Goal: Task Accomplishment & Management: Manage account settings

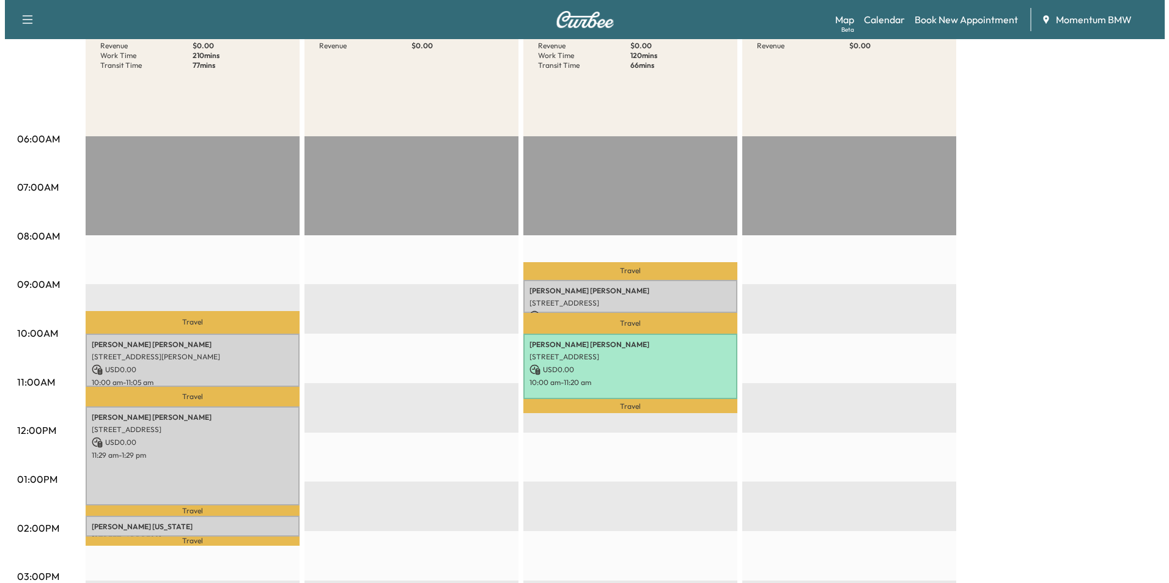
scroll to position [183, 0]
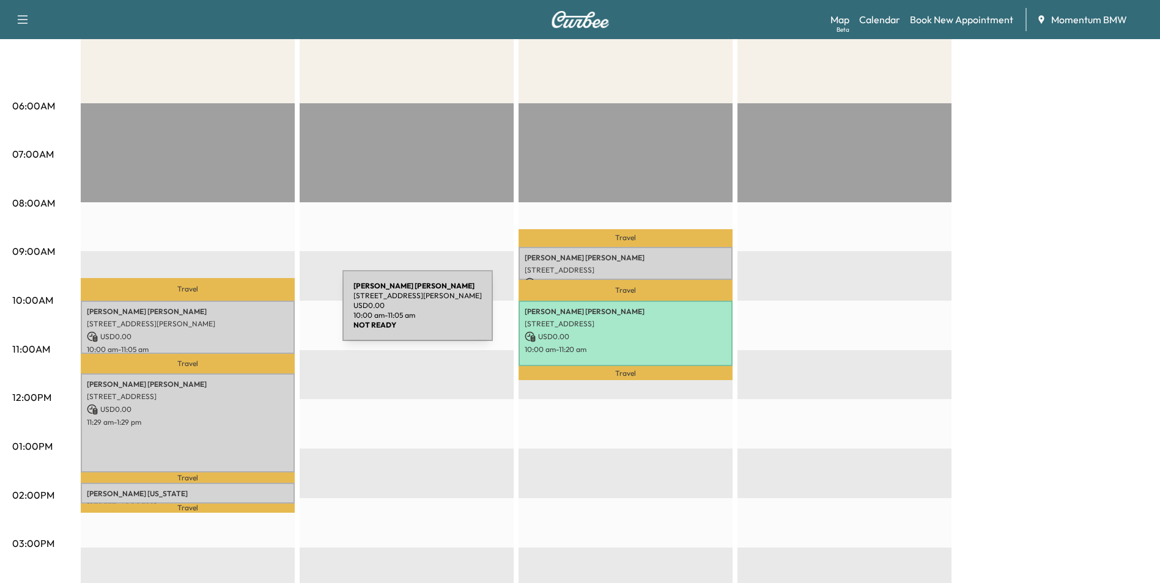
click at [251, 313] on p "[PERSON_NAME]" at bounding box center [188, 312] width 202 height 10
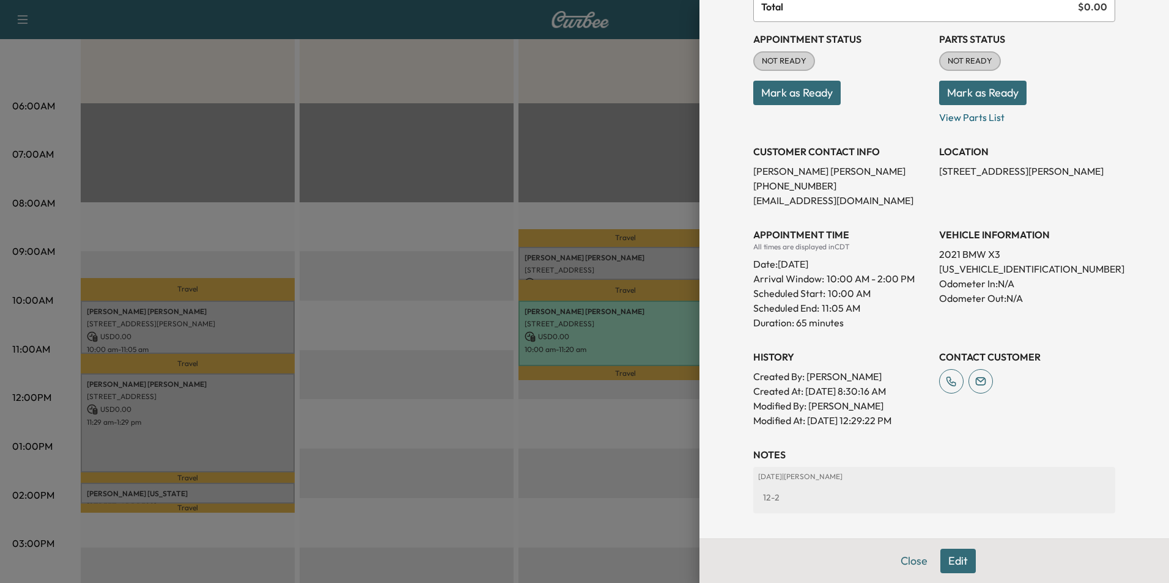
scroll to position [194, 0]
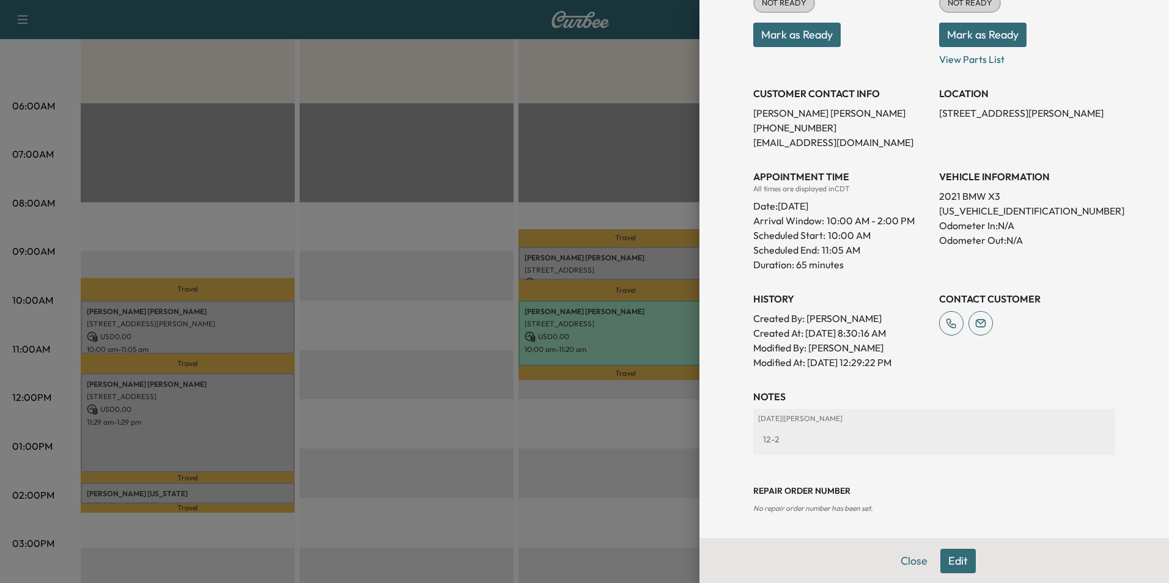
drag, startPoint x: 911, startPoint y: 561, endPoint x: 889, endPoint y: 551, distance: 24.1
click at [910, 561] on button "Close" at bounding box center [914, 561] width 43 height 24
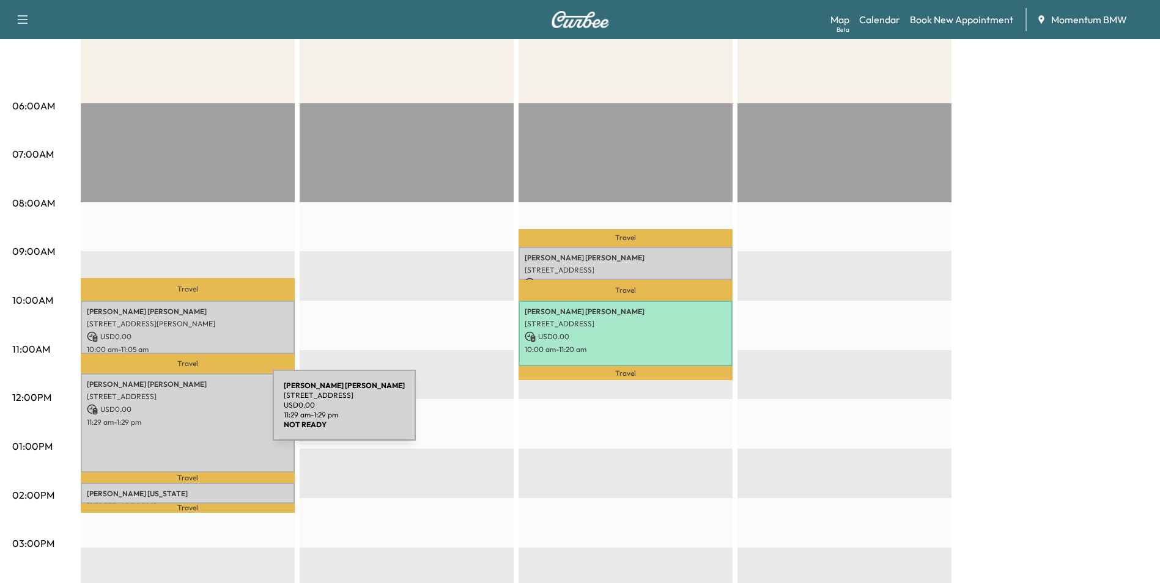
click at [181, 413] on div "[PERSON_NAME] [STREET_ADDRESS] USD 0.00 11:29 am - 1:29 pm" at bounding box center [188, 423] width 214 height 99
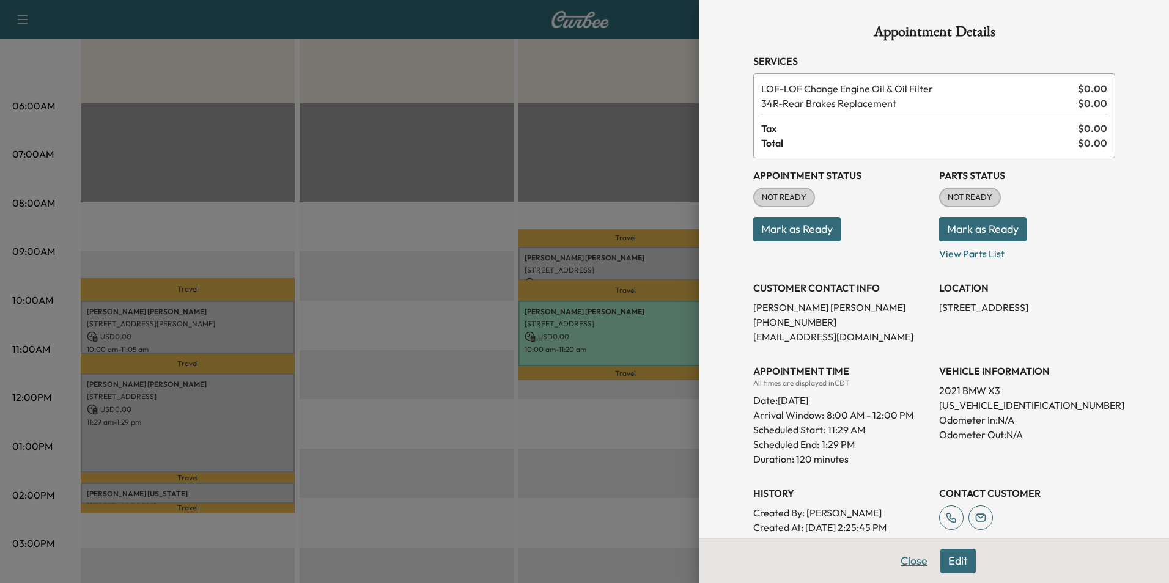
click at [901, 560] on button "Close" at bounding box center [914, 561] width 43 height 24
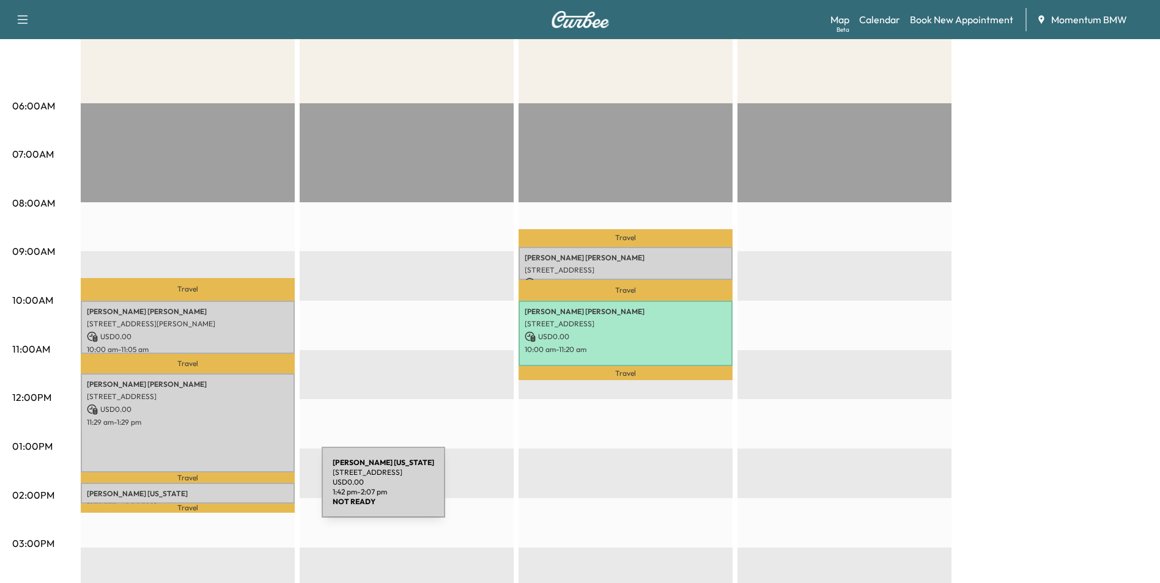
click at [230, 490] on p "[PERSON_NAME][US_STATE]" at bounding box center [188, 494] width 202 height 10
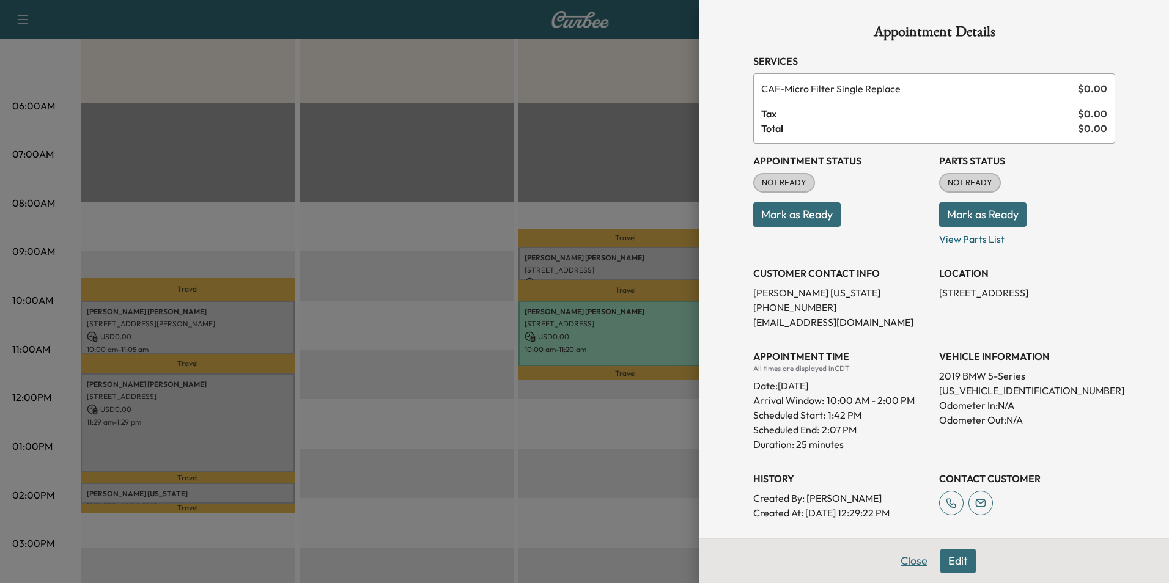
click at [904, 558] on button "Close" at bounding box center [914, 561] width 43 height 24
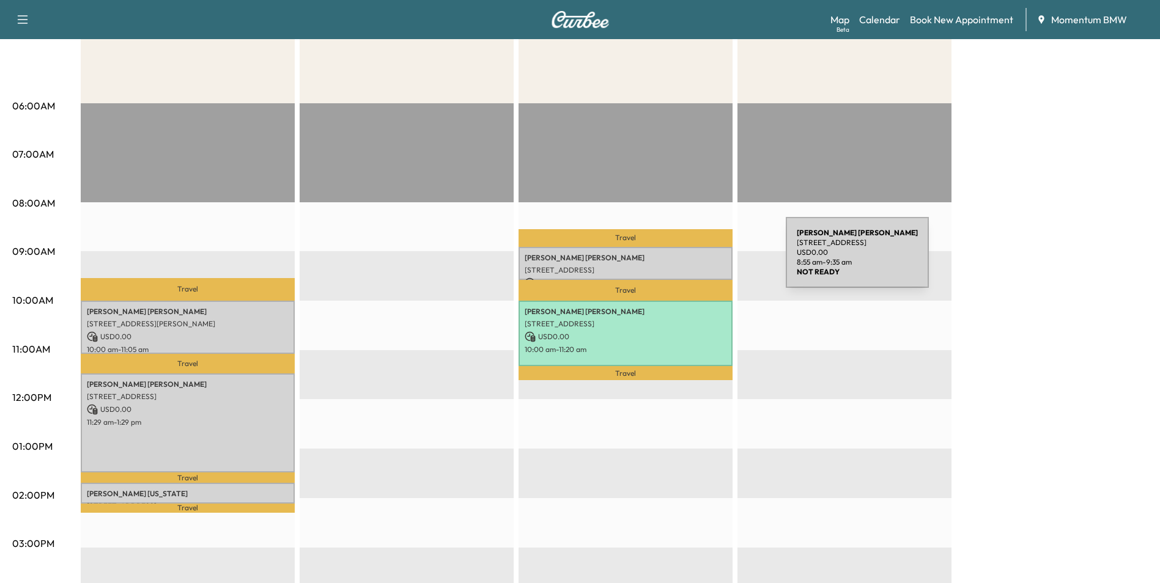
click at [694, 261] on p "[PERSON_NAME]" at bounding box center [626, 258] width 202 height 10
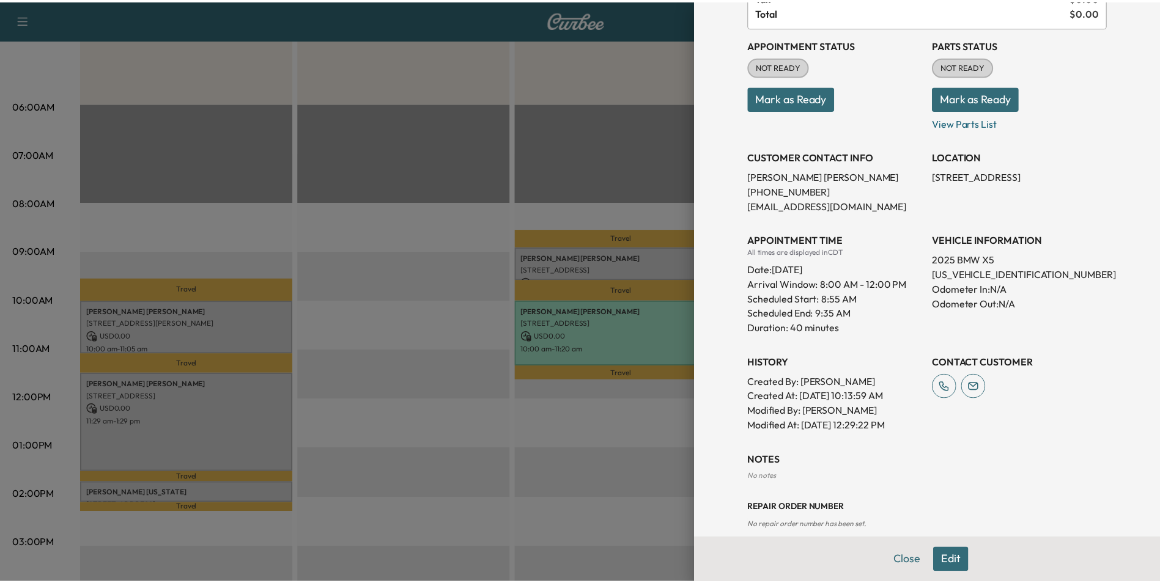
scroll to position [133, 0]
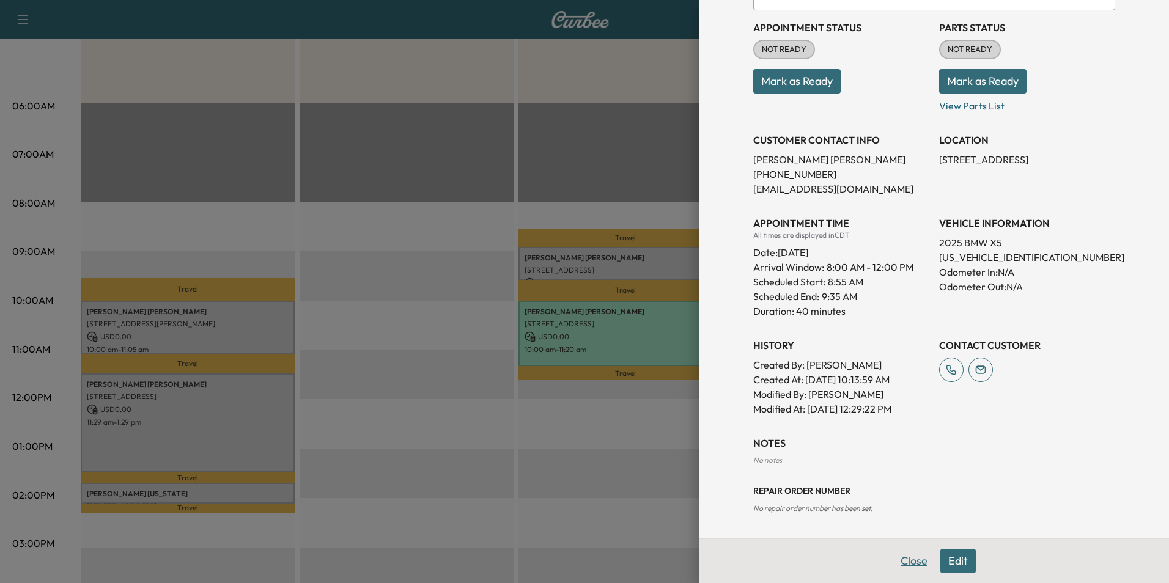
click at [907, 563] on button "Close" at bounding box center [914, 561] width 43 height 24
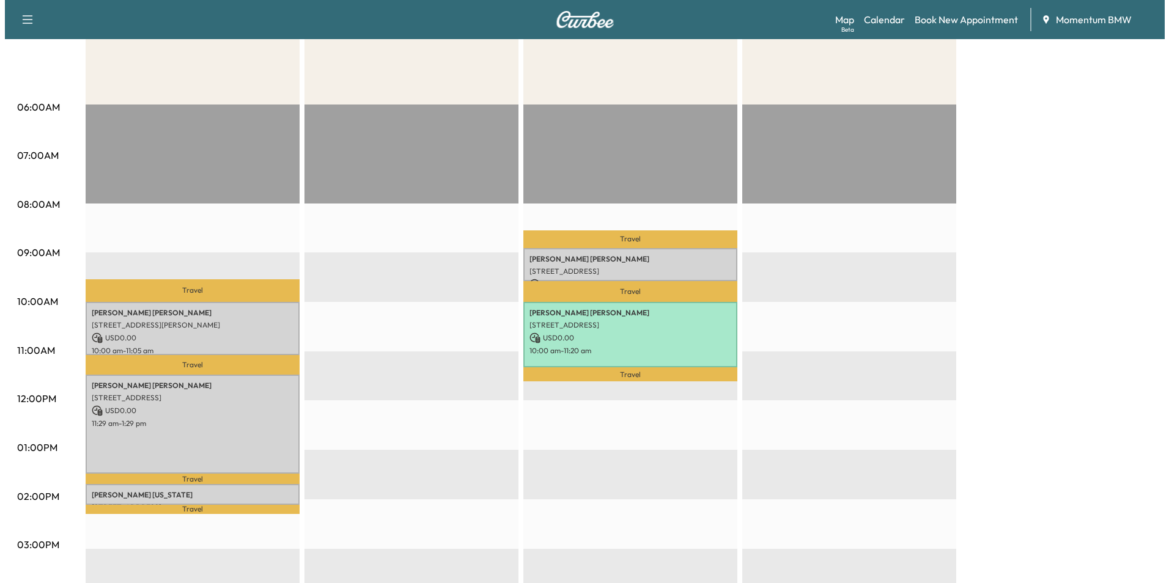
scroll to position [183, 0]
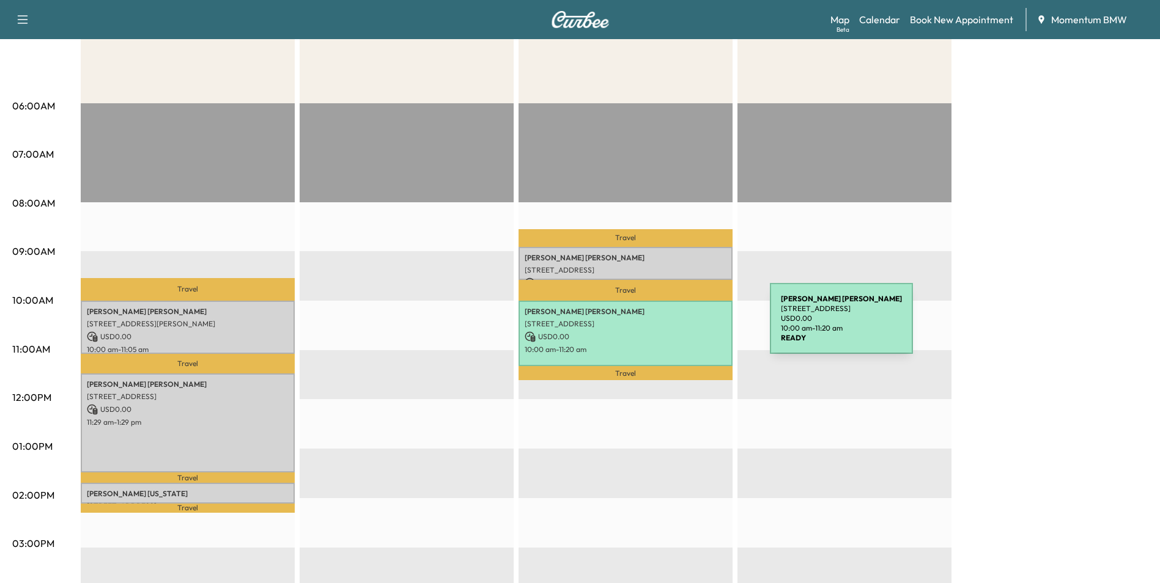
click at [678, 327] on div "[PERSON_NAME] [STREET_ADDRESS] USD 0.00 10:00 am - 11:20 am" at bounding box center [626, 334] width 214 height 66
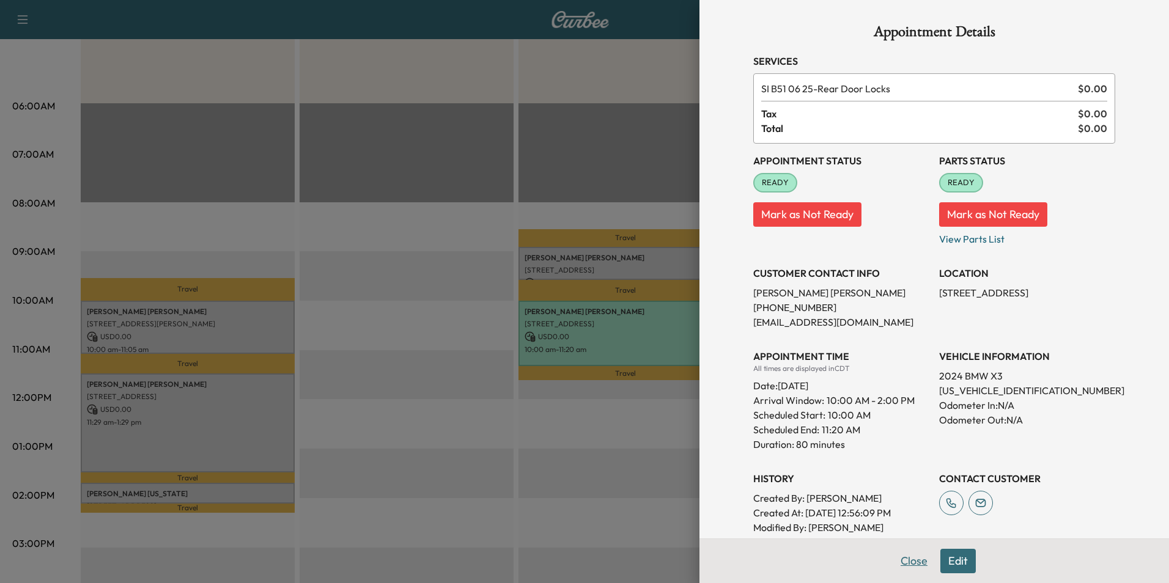
click at [911, 563] on button "Close" at bounding box center [914, 561] width 43 height 24
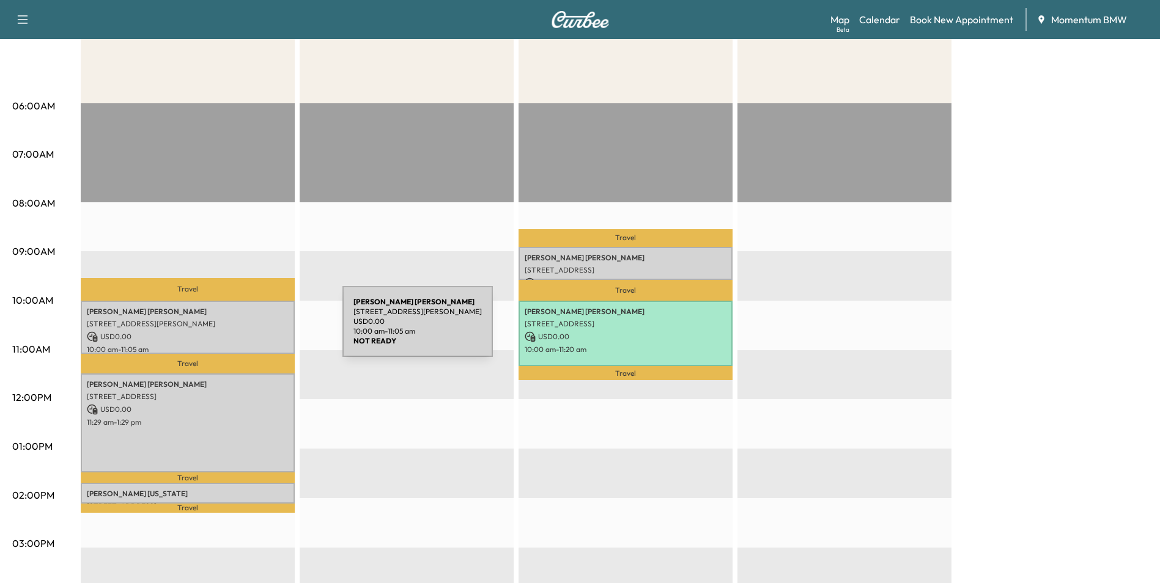
click at [251, 329] on div "[PERSON_NAME] [STREET_ADDRESS][PERSON_NAME] USD 0.00 10:00 am - 11:05 am" at bounding box center [188, 327] width 214 height 53
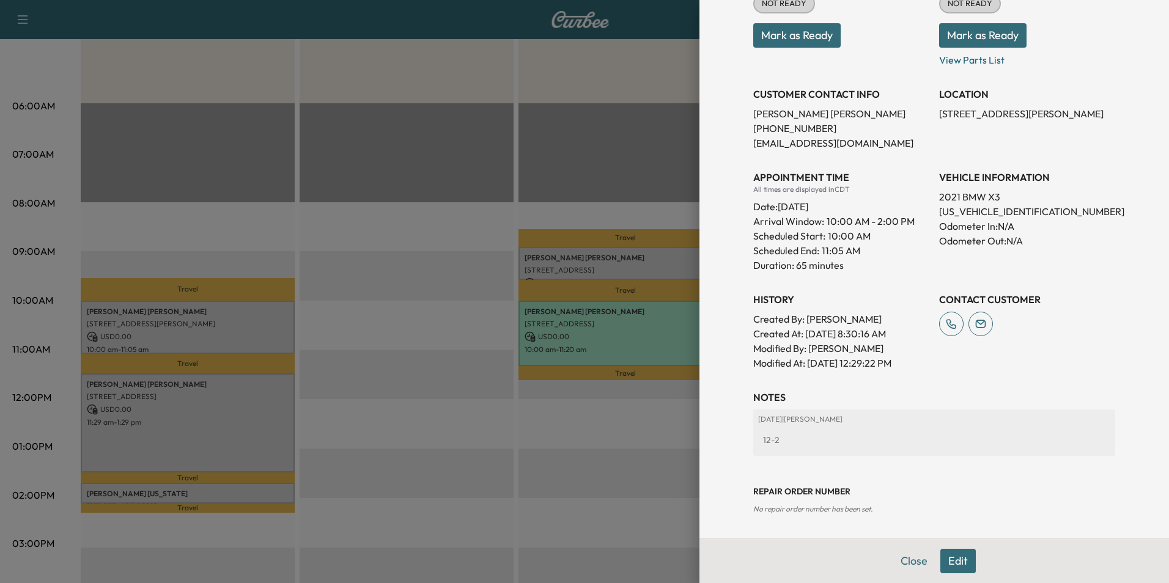
scroll to position [194, 0]
click at [904, 557] on button "Close" at bounding box center [914, 561] width 43 height 24
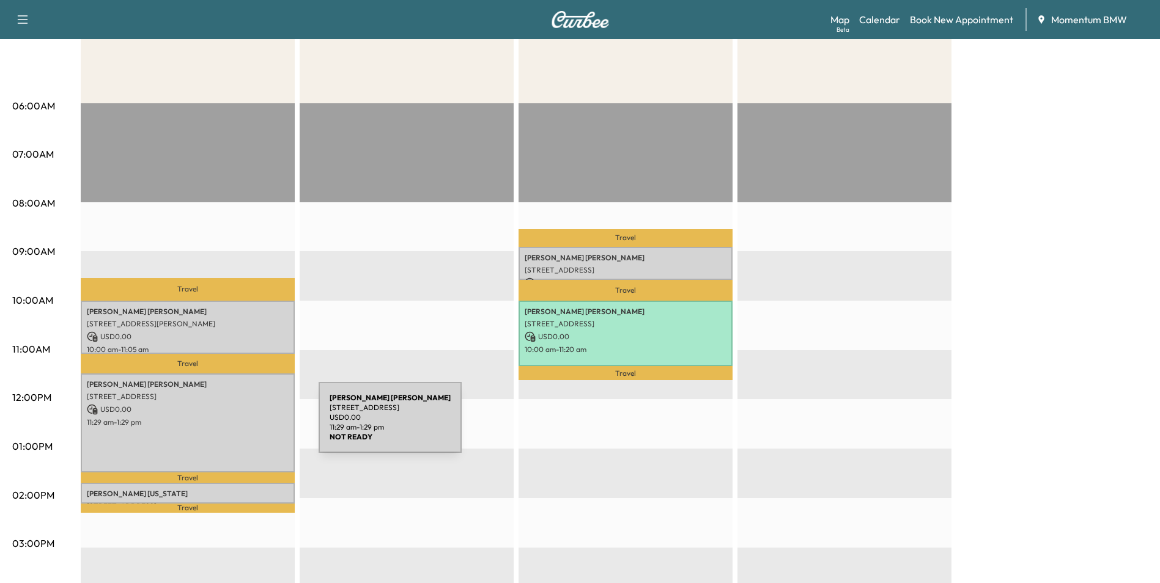
click at [227, 425] on div "[PERSON_NAME] [STREET_ADDRESS] USD 0.00 11:29 am - 1:29 pm" at bounding box center [188, 423] width 214 height 99
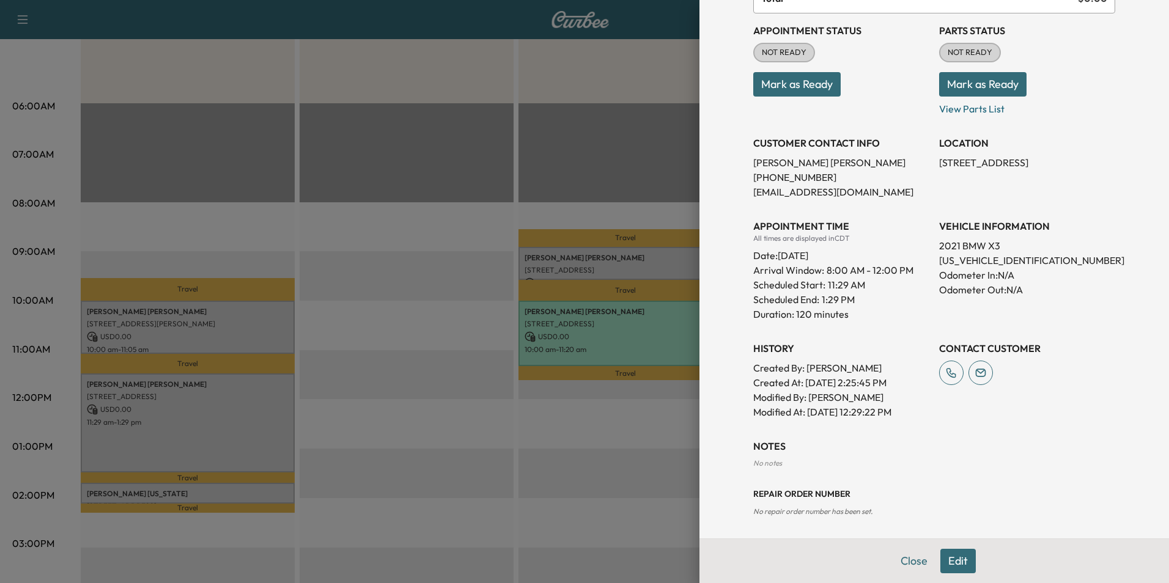
scroll to position [148, 0]
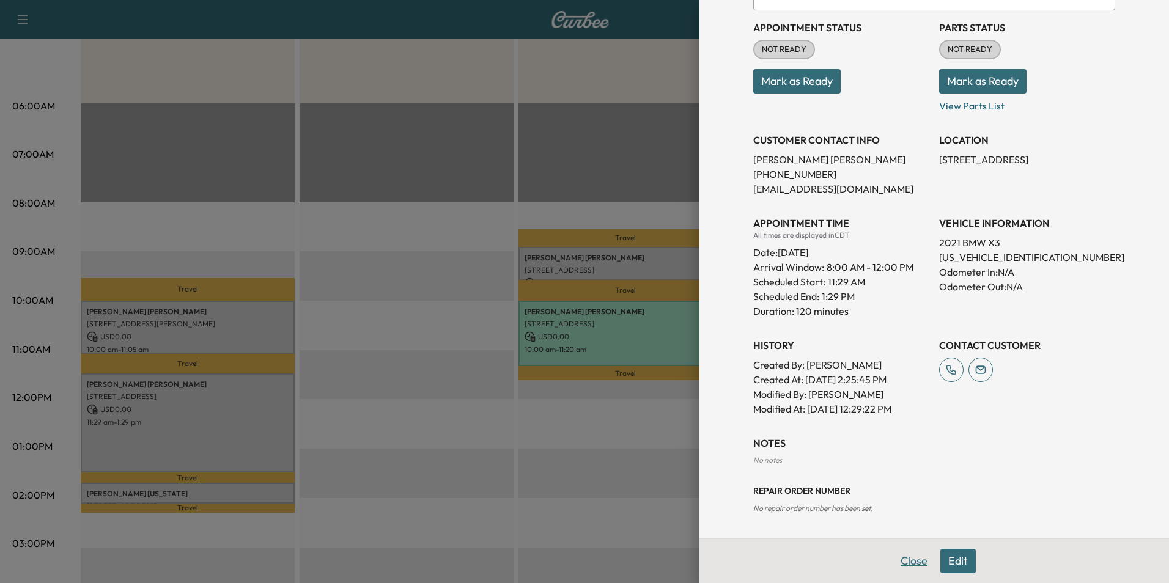
click at [906, 563] on button "Close" at bounding box center [914, 561] width 43 height 24
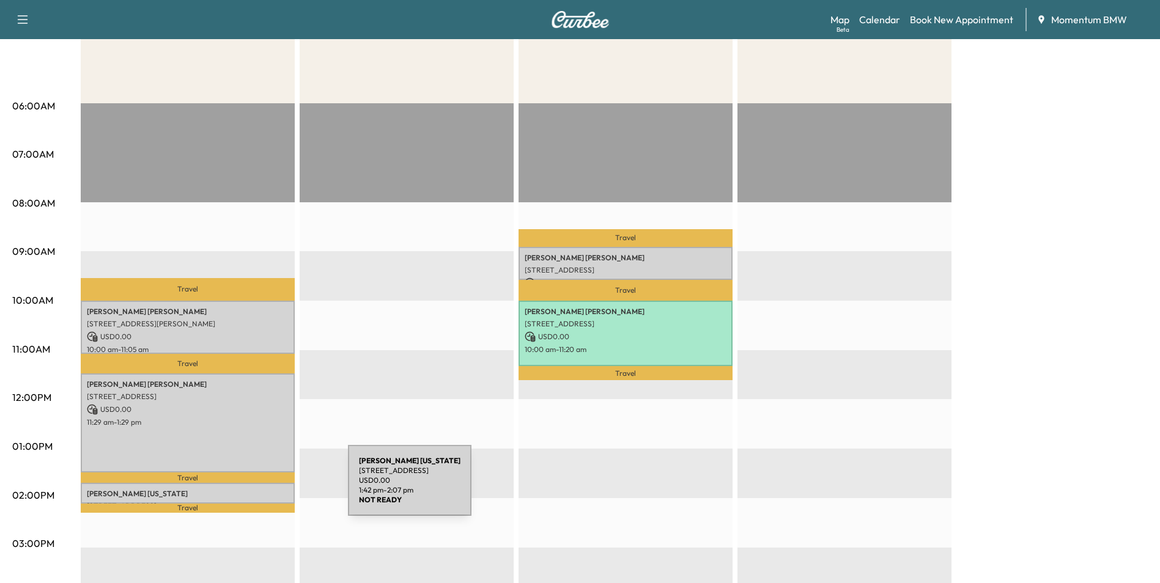
click at [256, 489] on p "[PERSON_NAME][US_STATE]" at bounding box center [188, 494] width 202 height 10
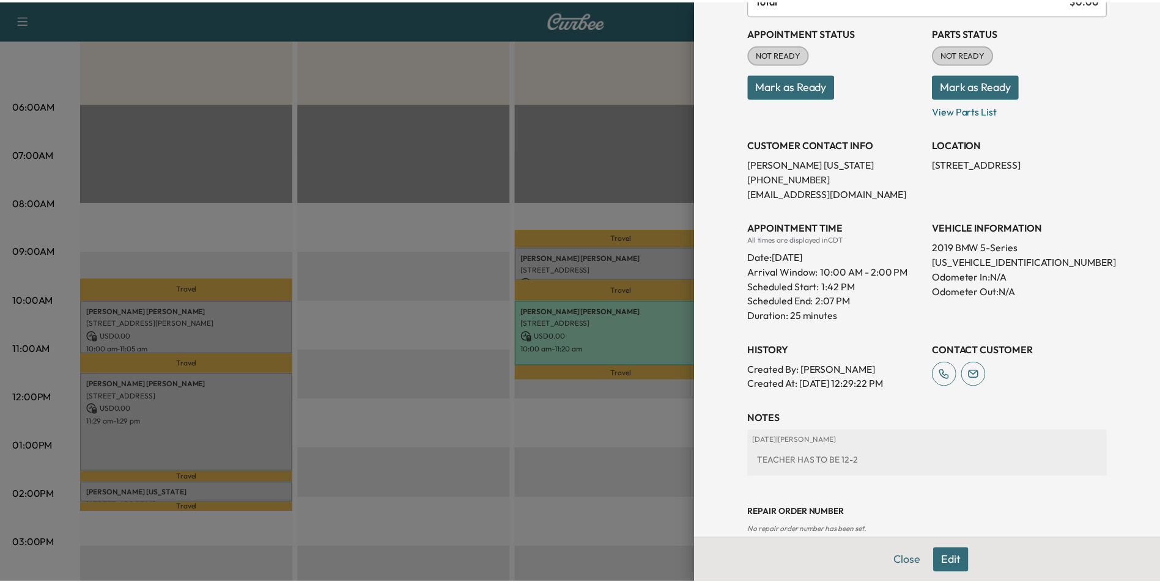
scroll to position [150, 0]
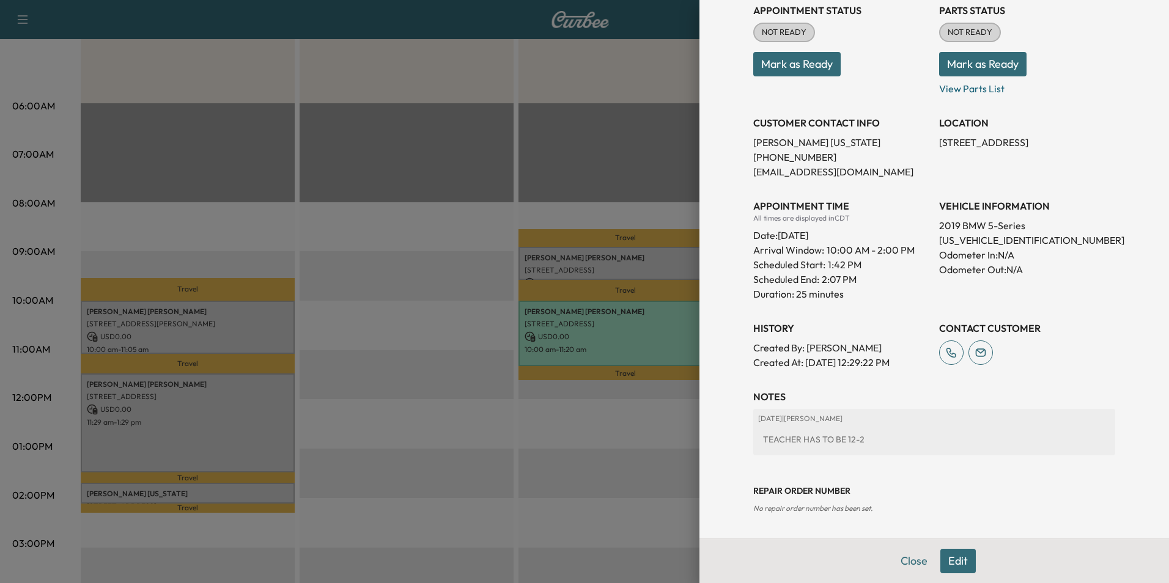
click at [911, 561] on button "Close" at bounding box center [914, 561] width 43 height 24
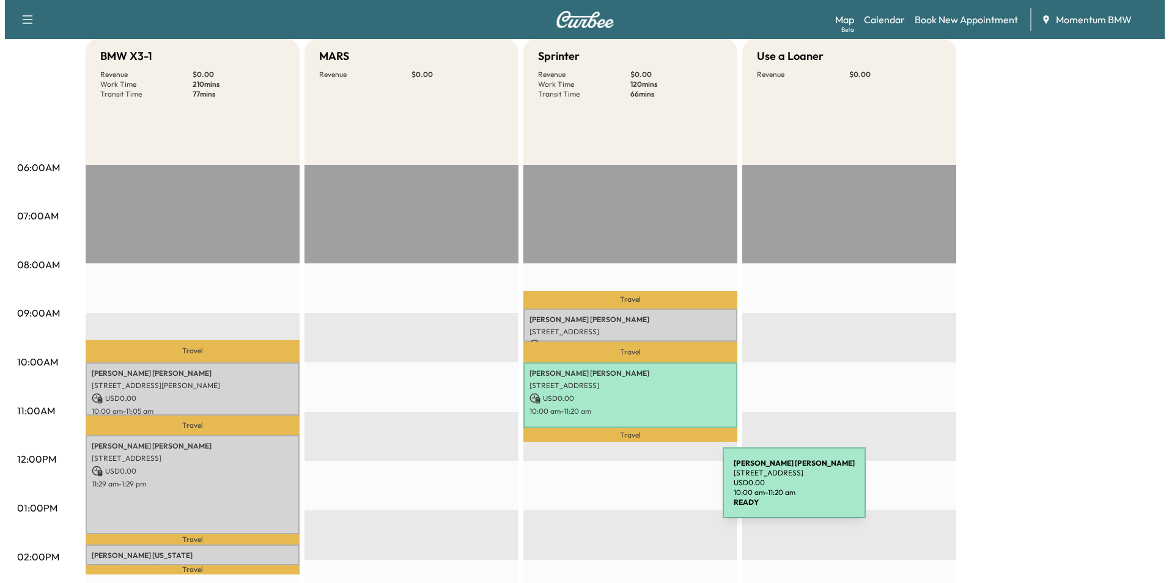
scroll to position [122, 0]
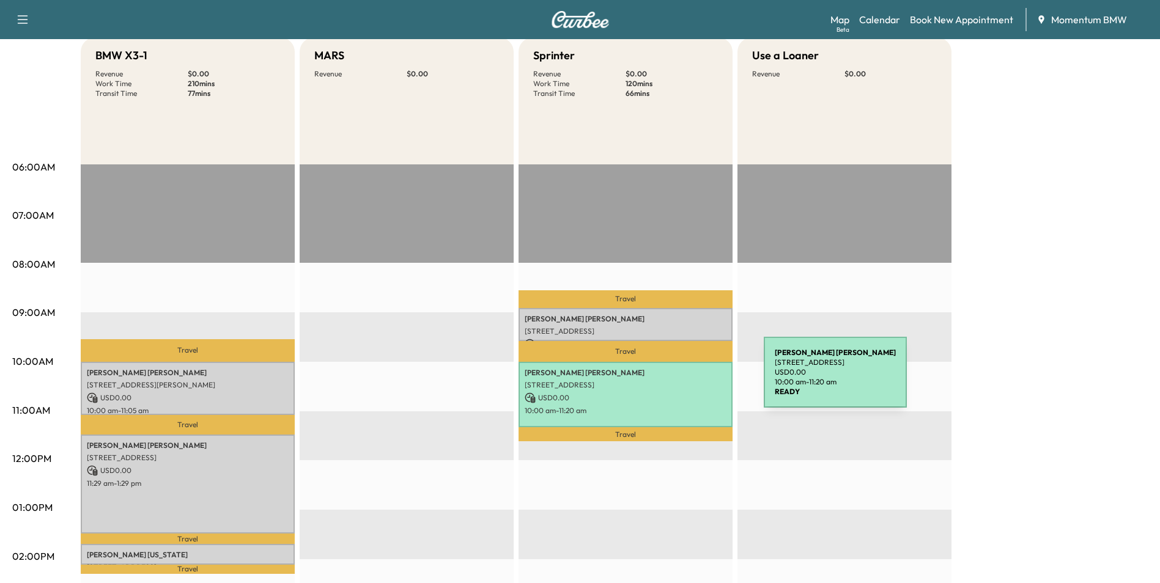
click at [676, 380] on p "[STREET_ADDRESS]" at bounding box center [626, 385] width 202 height 10
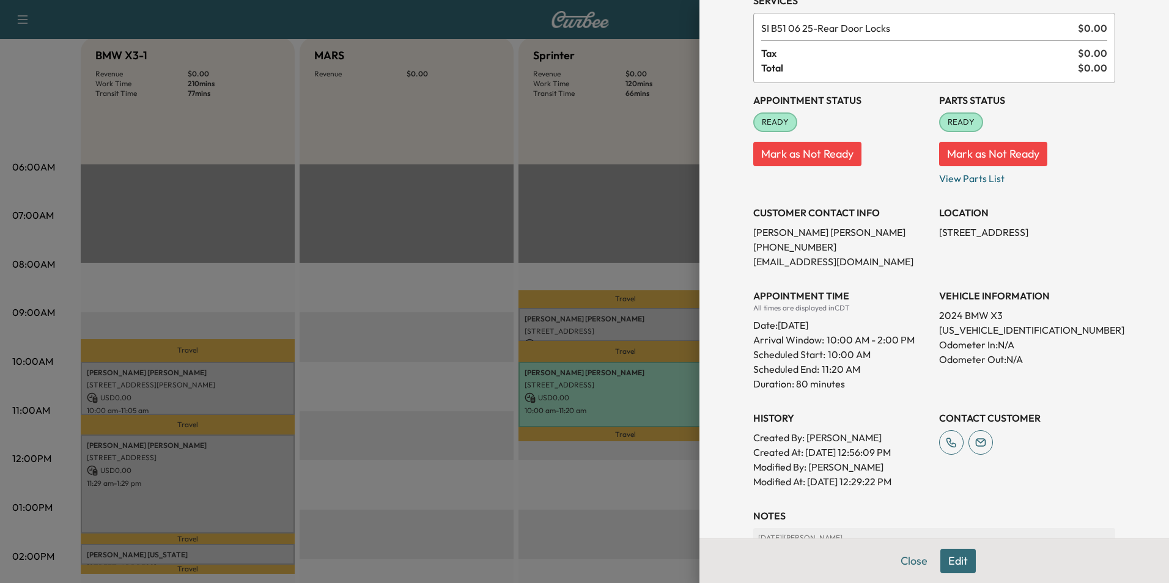
scroll to position [241, 0]
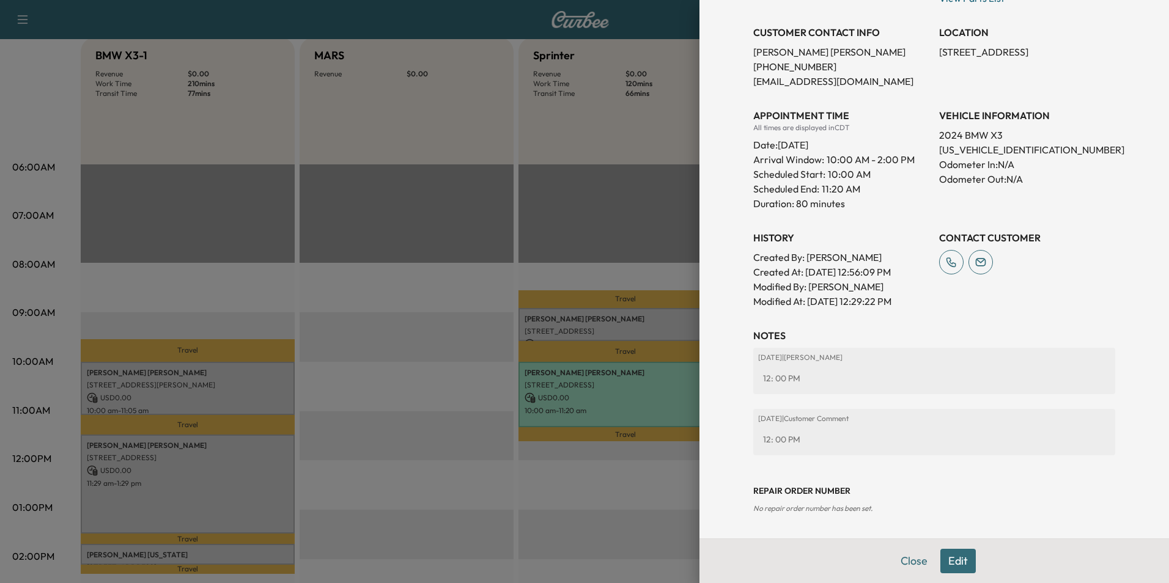
click at [946, 558] on button "Edit" at bounding box center [958, 561] width 35 height 24
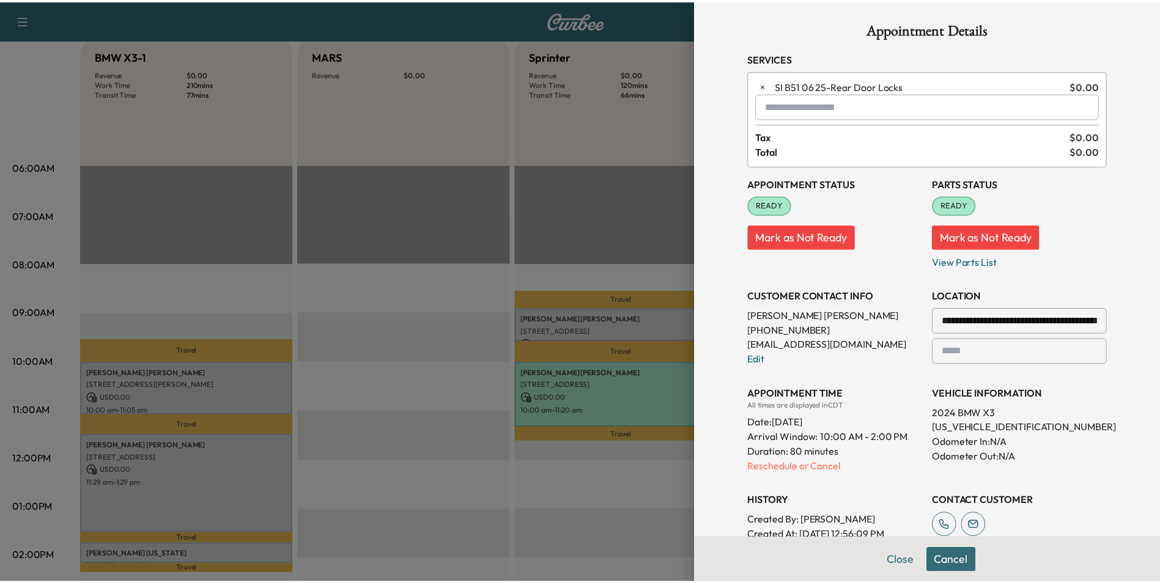
scroll to position [0, 0]
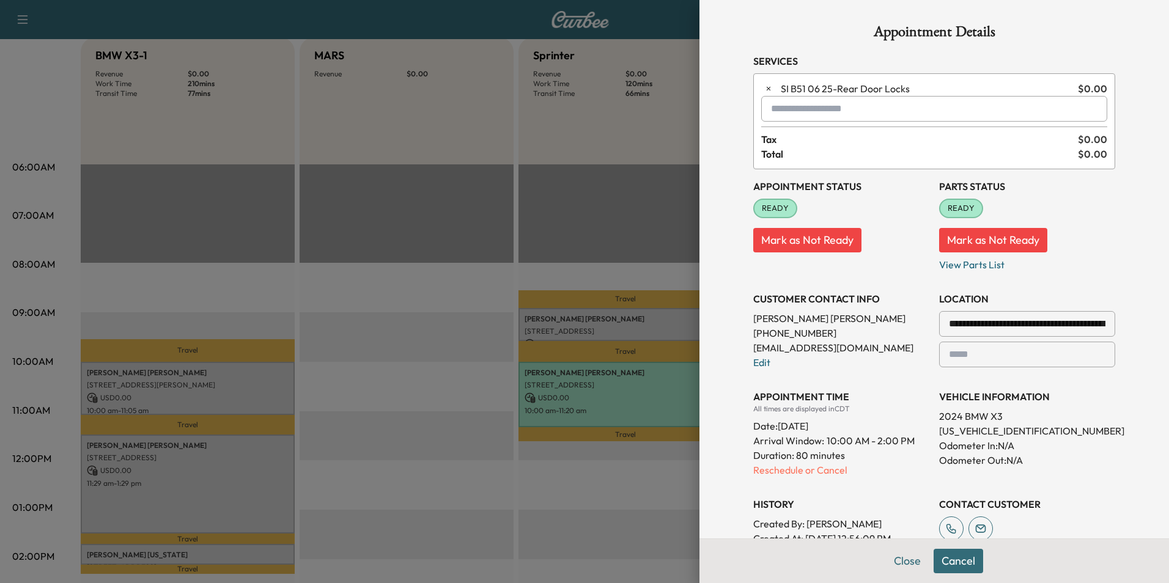
click at [827, 113] on input "text" at bounding box center [934, 109] width 346 height 26
click at [807, 141] on p "X3 - BMW X3-1" at bounding box center [891, 140] width 267 height 17
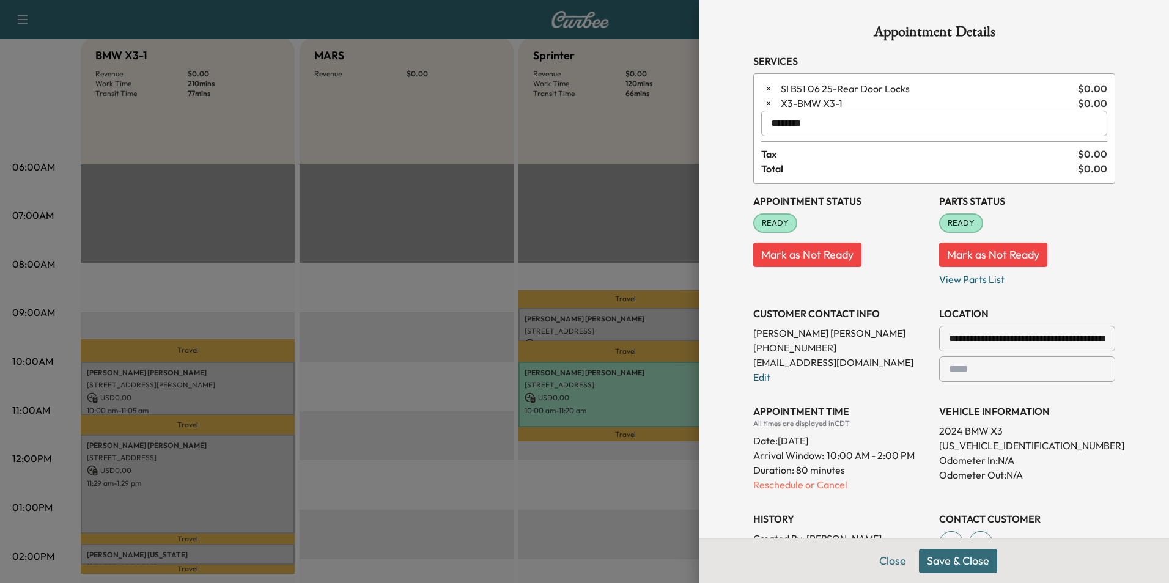
type input "********"
click at [954, 560] on button "Save & Close" at bounding box center [958, 561] width 78 height 24
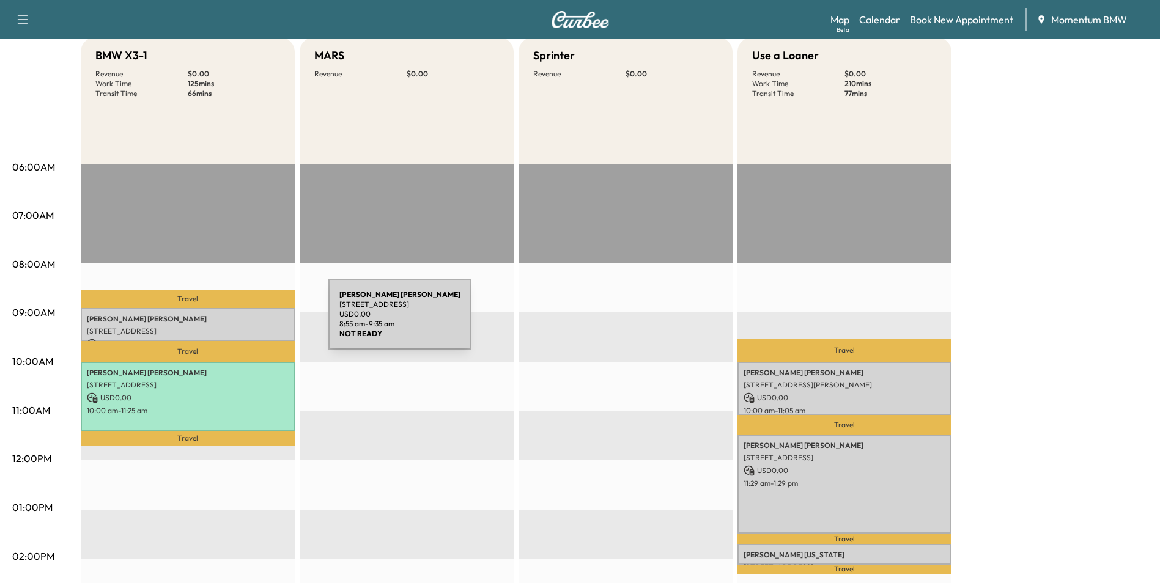
click at [237, 322] on p "[PERSON_NAME]" at bounding box center [188, 319] width 202 height 10
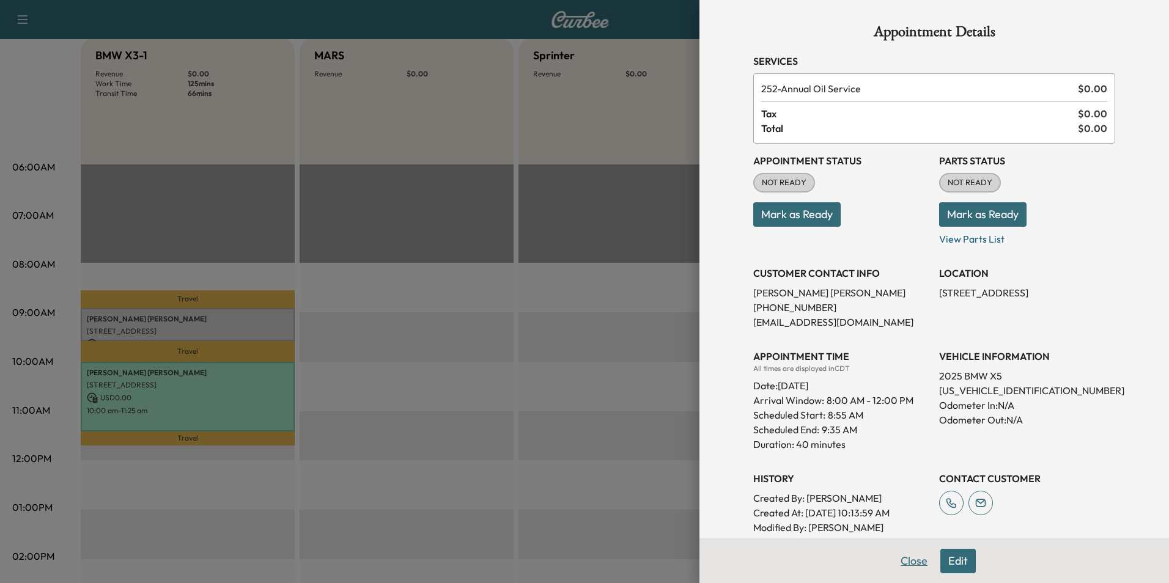
click at [903, 563] on button "Close" at bounding box center [914, 561] width 43 height 24
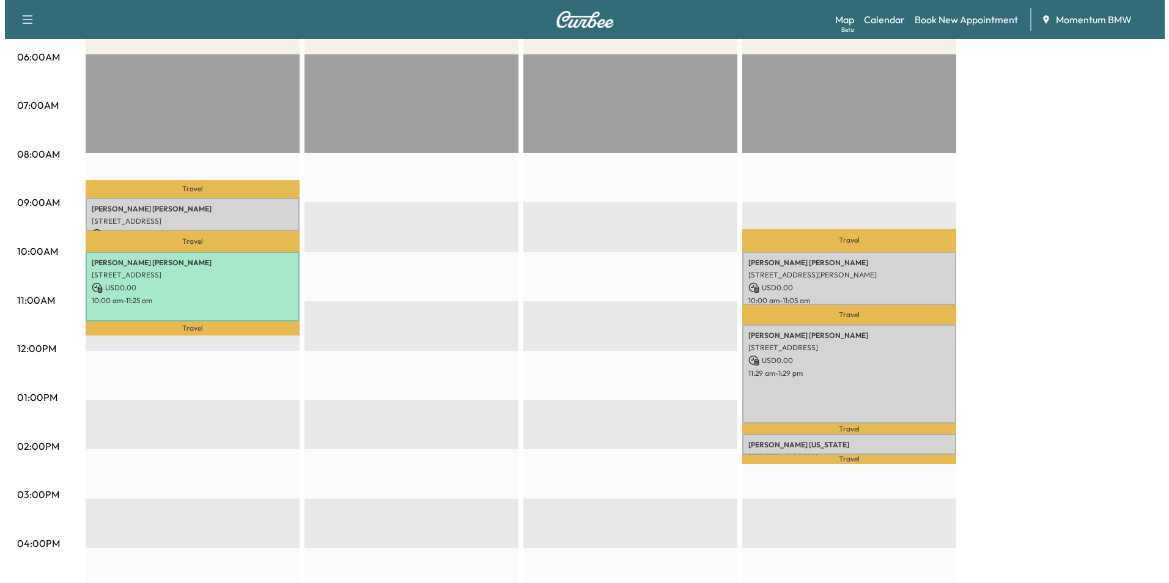
scroll to position [245, 0]
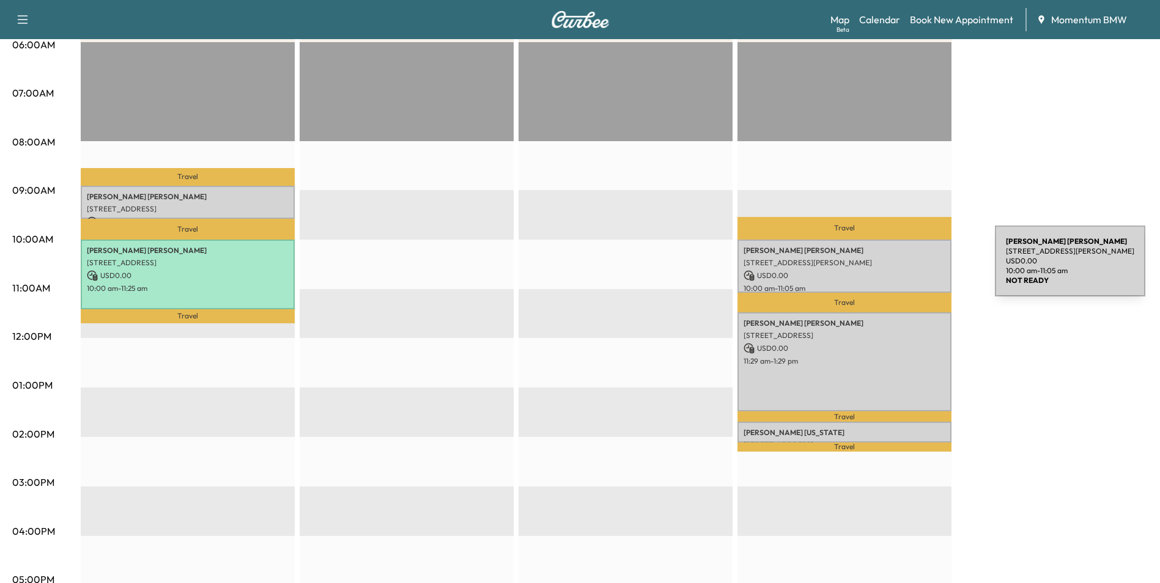
click at [903, 270] on p "USD 0.00" at bounding box center [845, 275] width 202 height 11
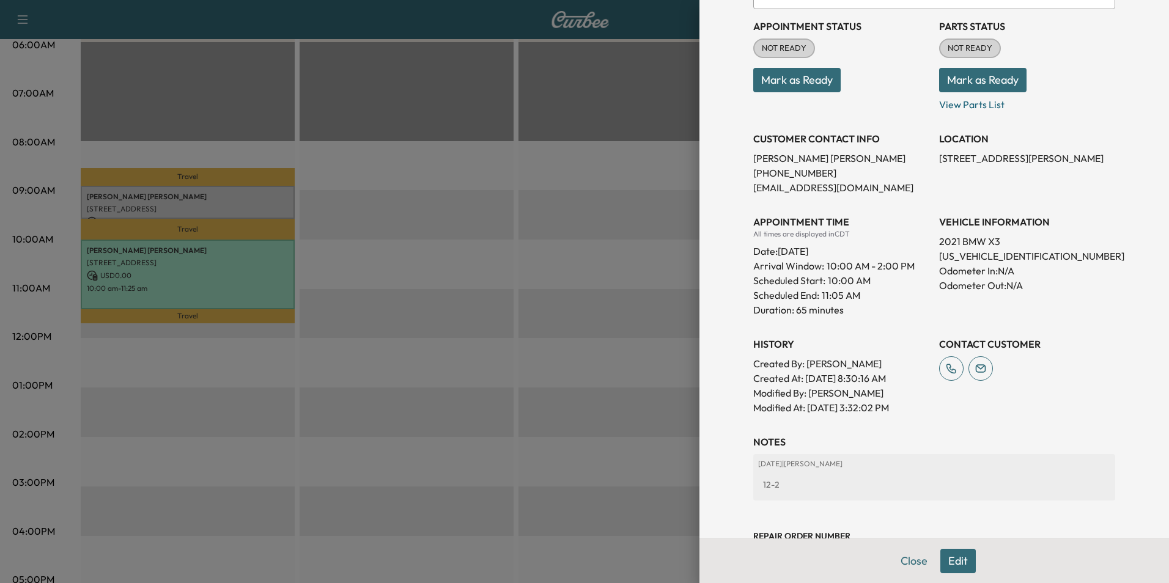
scroll to position [194, 0]
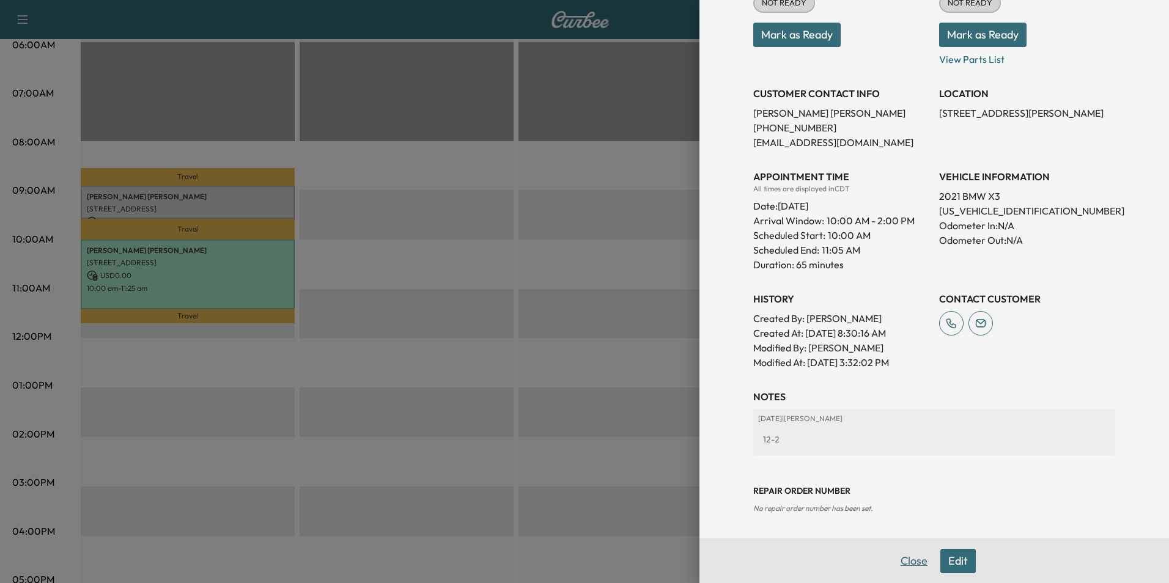
click at [911, 559] on button "Close" at bounding box center [914, 561] width 43 height 24
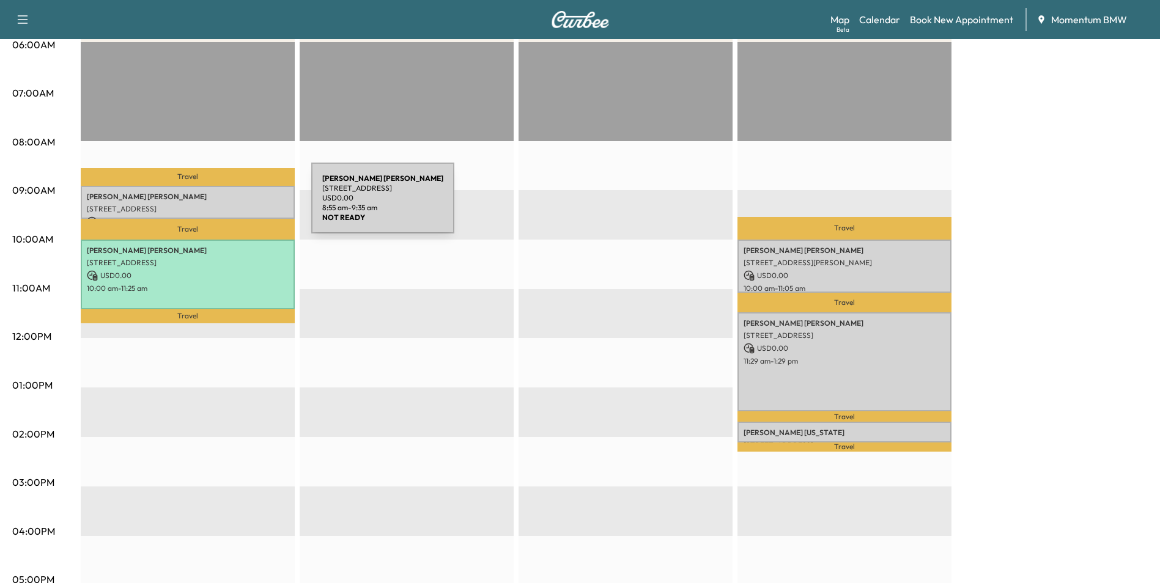
click at [220, 206] on p "[STREET_ADDRESS]" at bounding box center [188, 209] width 202 height 10
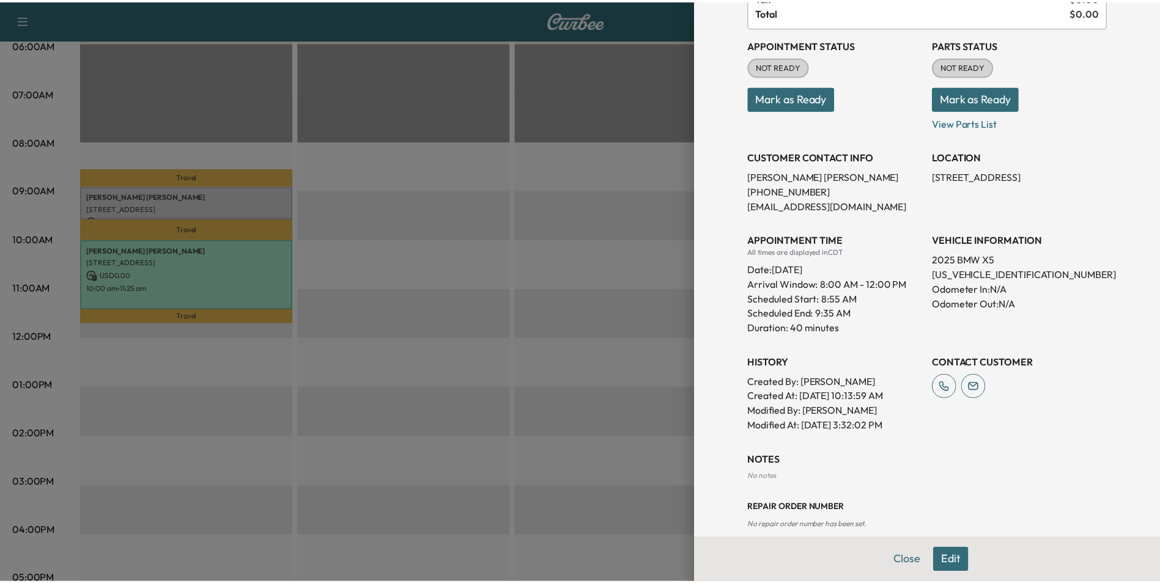
scroll to position [133, 0]
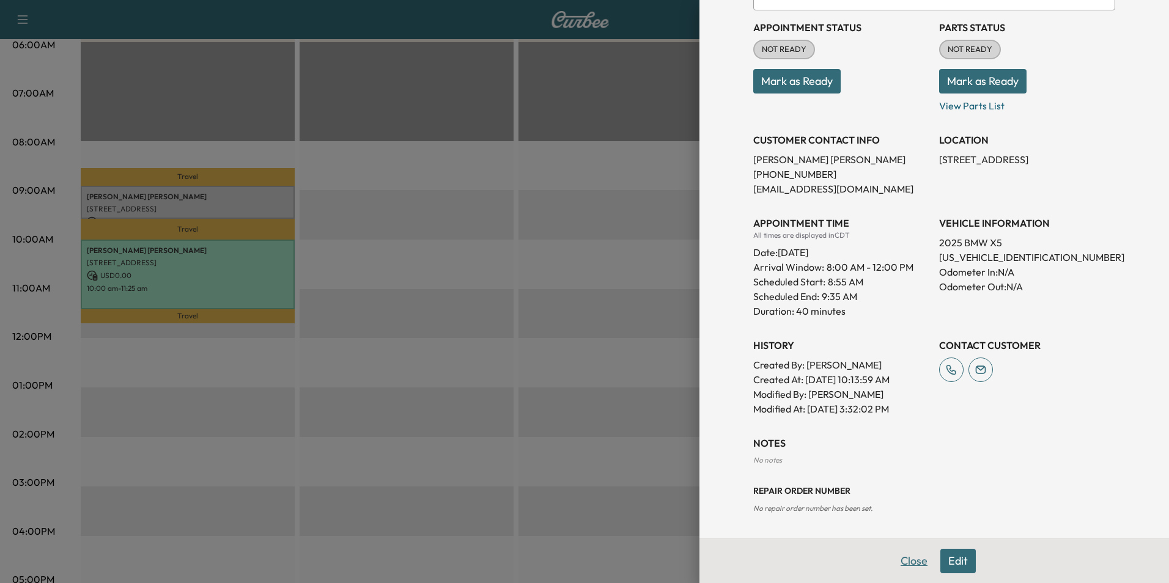
click at [907, 561] on button "Close" at bounding box center [914, 561] width 43 height 24
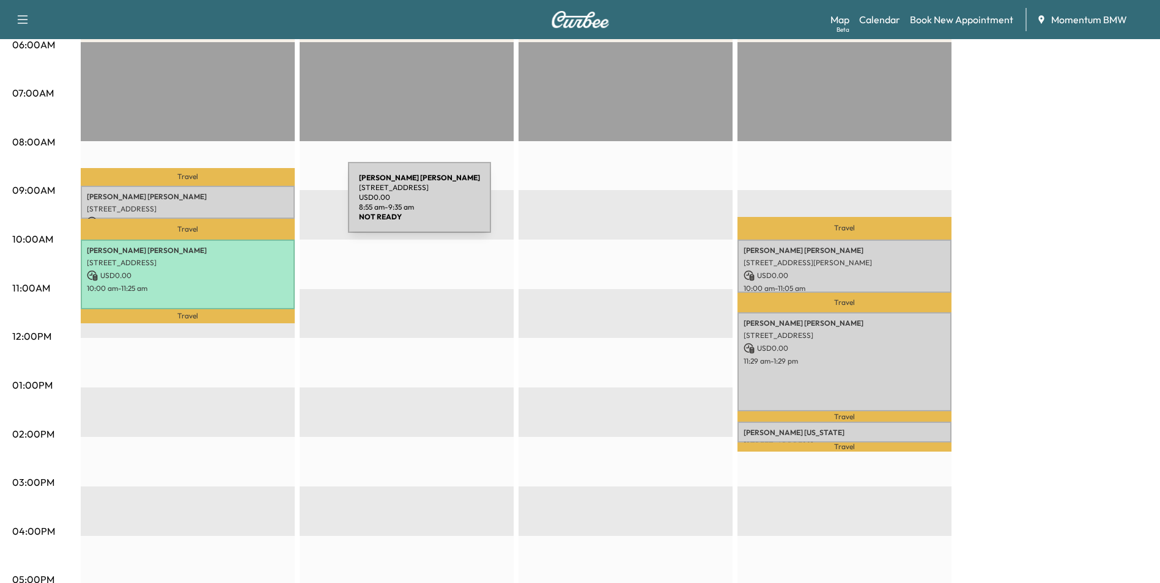
click at [256, 205] on p "[STREET_ADDRESS]" at bounding box center [188, 209] width 202 height 10
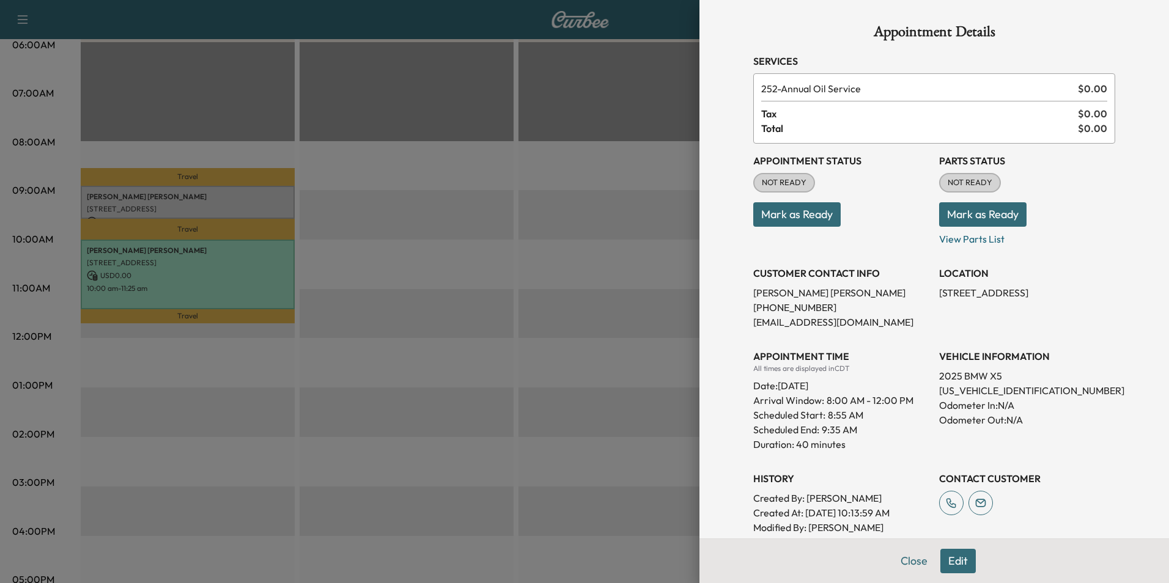
click at [958, 561] on button "Edit" at bounding box center [958, 561] width 35 height 24
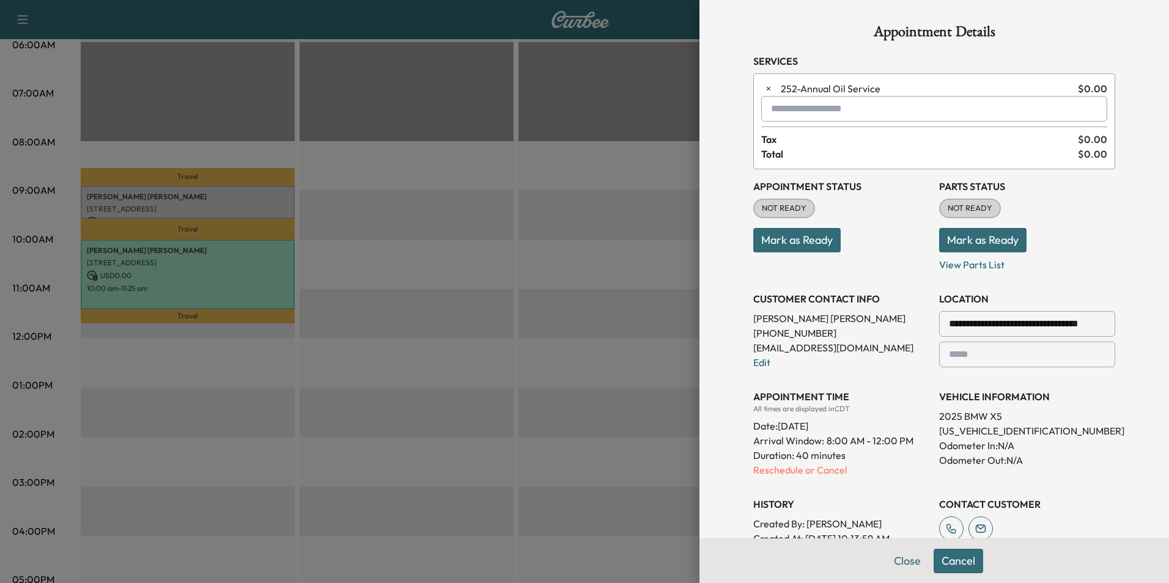
click at [805, 114] on input "text" at bounding box center [934, 109] width 346 height 26
click at [802, 142] on p "SPRINTER - Sprinter" at bounding box center [891, 140] width 267 height 17
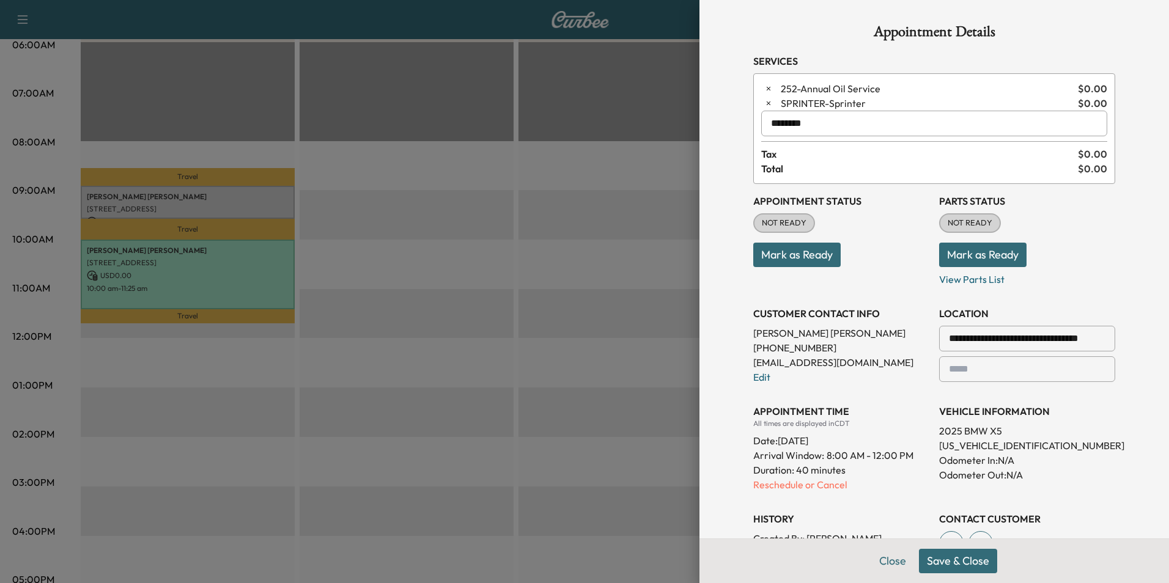
type input "********"
click at [932, 561] on button "Save & Close" at bounding box center [958, 561] width 78 height 24
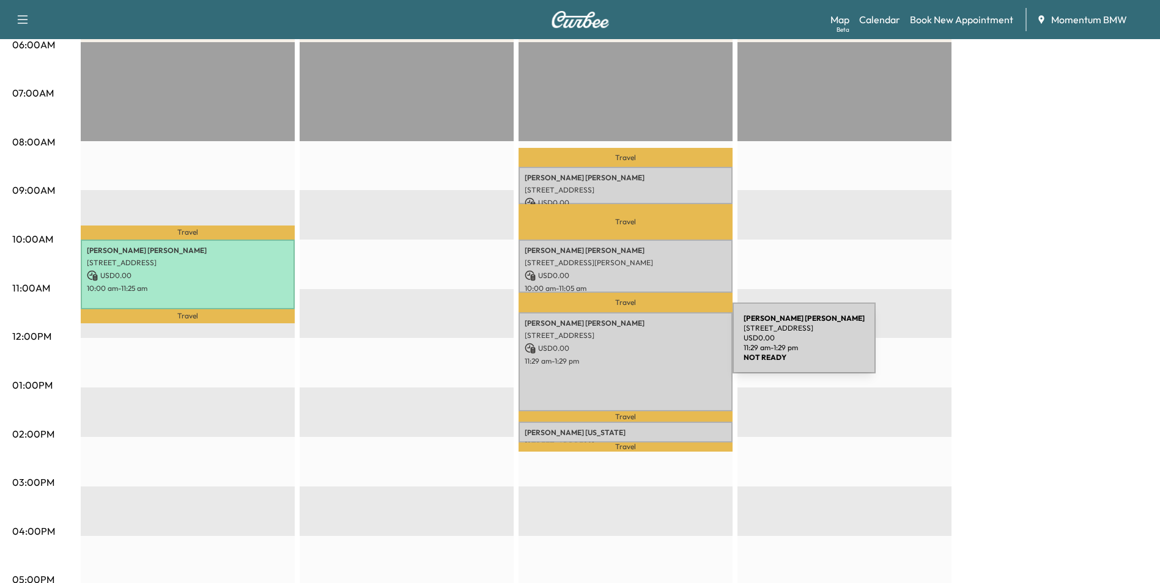
click at [640, 346] on p "USD 0.00" at bounding box center [626, 348] width 202 height 11
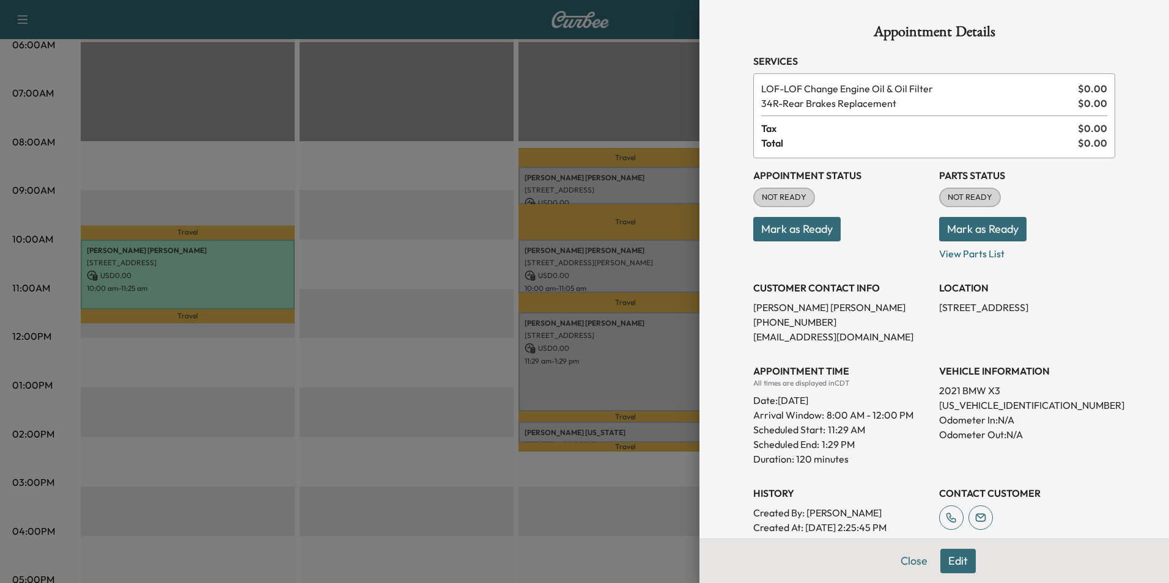
click at [950, 561] on button "Edit" at bounding box center [958, 561] width 35 height 24
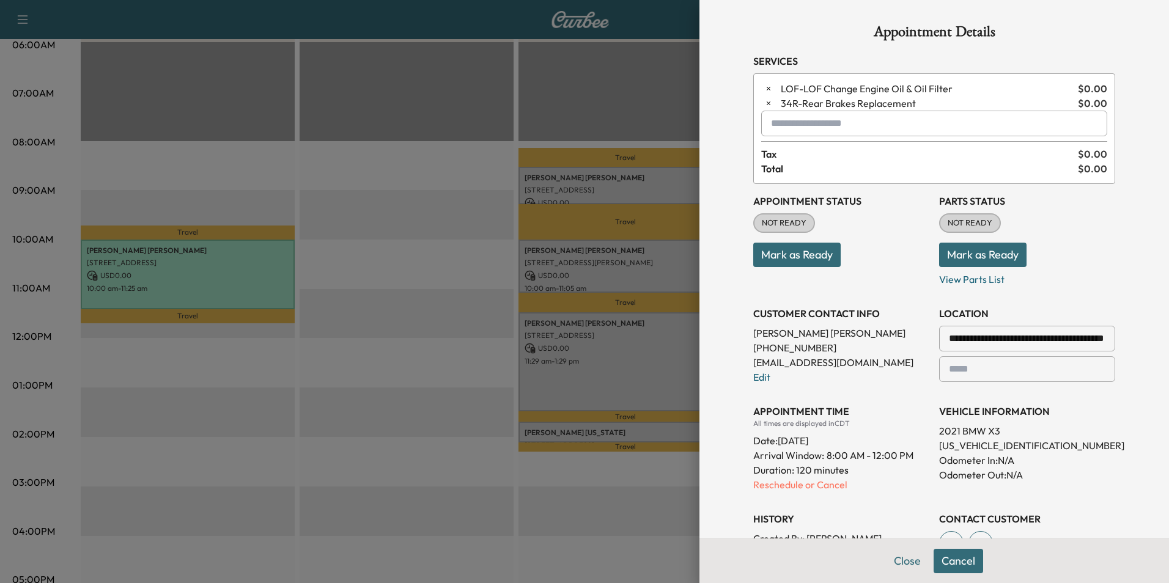
click at [853, 121] on input "text" at bounding box center [934, 124] width 346 height 26
click at [822, 151] on p "X3 - BMW X3-1" at bounding box center [891, 155] width 267 height 17
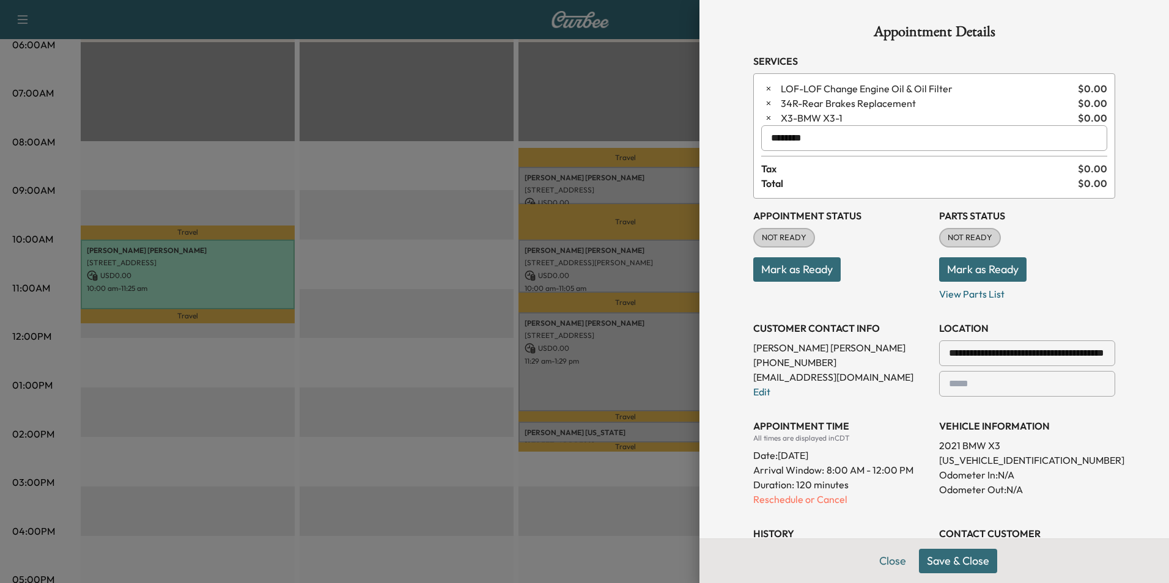
type input "********"
click at [937, 560] on button "Save & Close" at bounding box center [958, 561] width 78 height 24
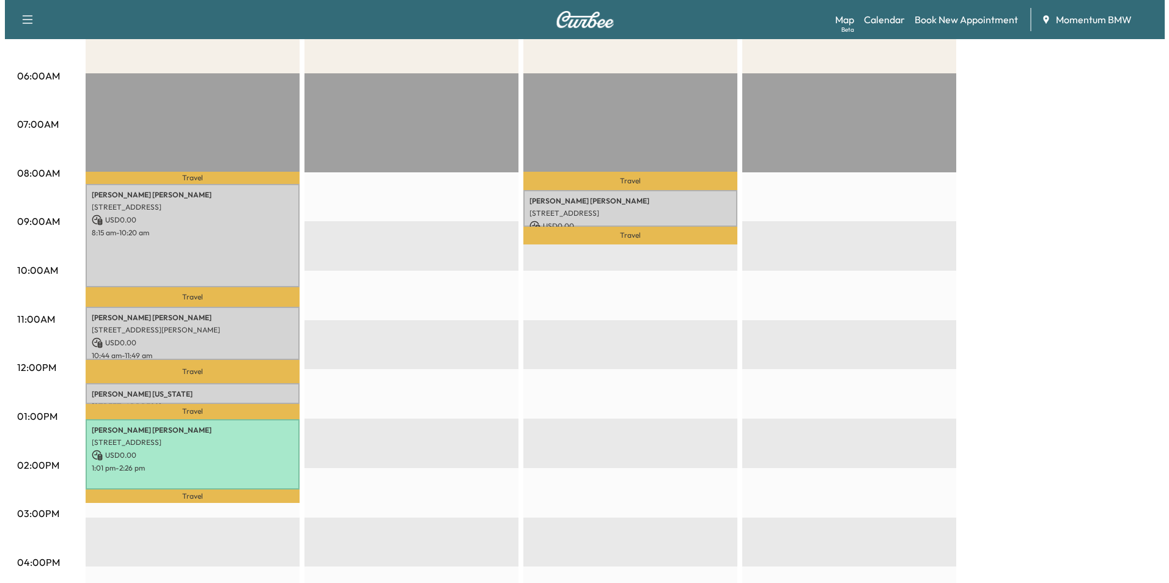
scroll to position [183, 0]
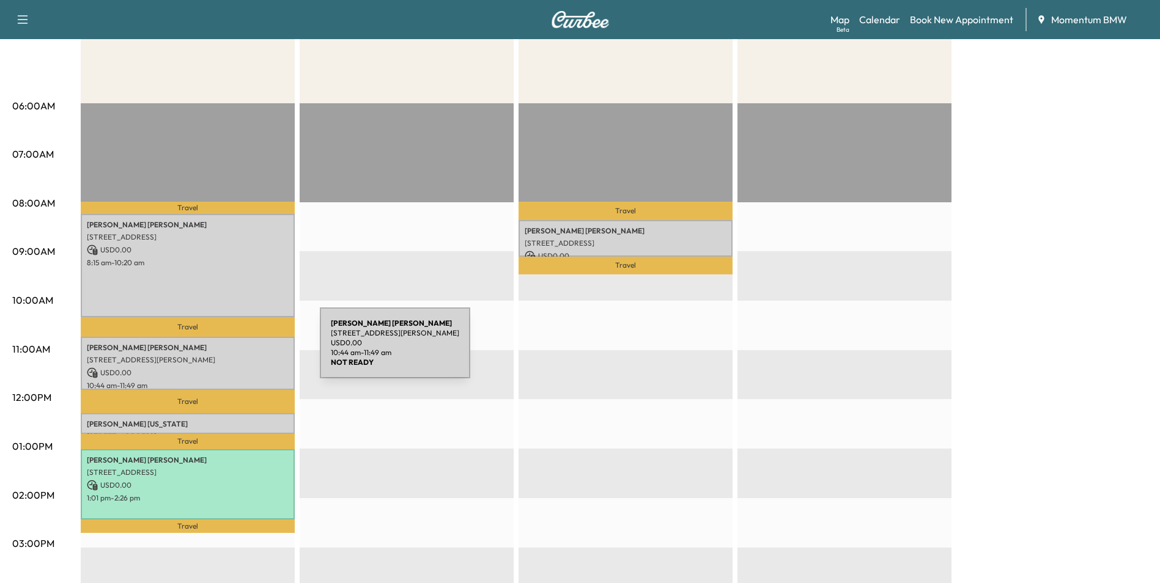
click at [228, 350] on div "[PERSON_NAME] [STREET_ADDRESS][PERSON_NAME] USD 0.00 10:44 am - 11:49 am" at bounding box center [188, 363] width 214 height 53
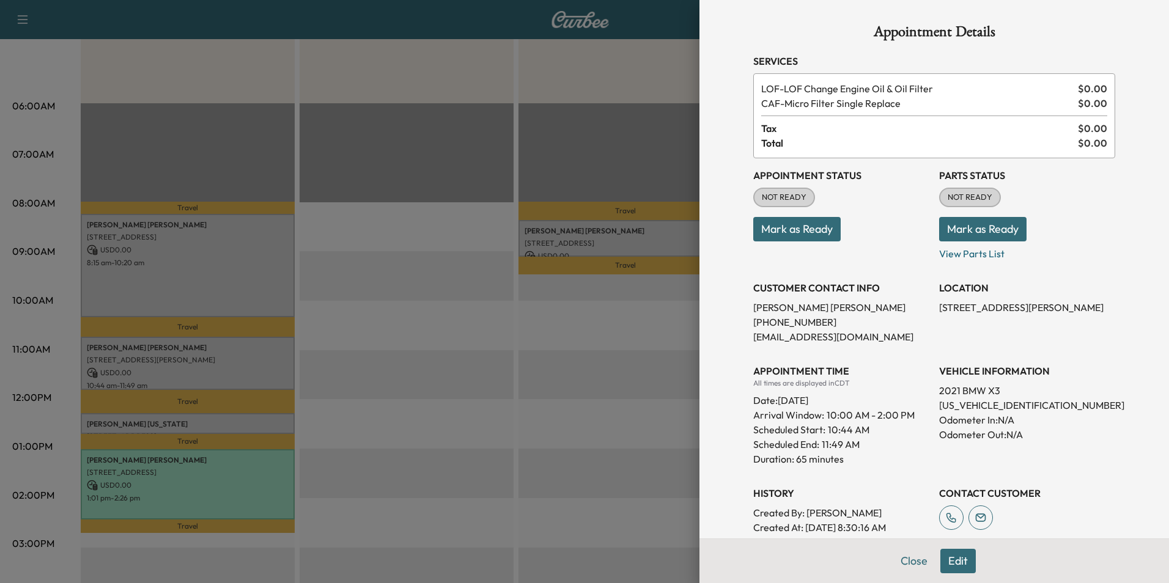
click at [951, 557] on button "Edit" at bounding box center [958, 561] width 35 height 24
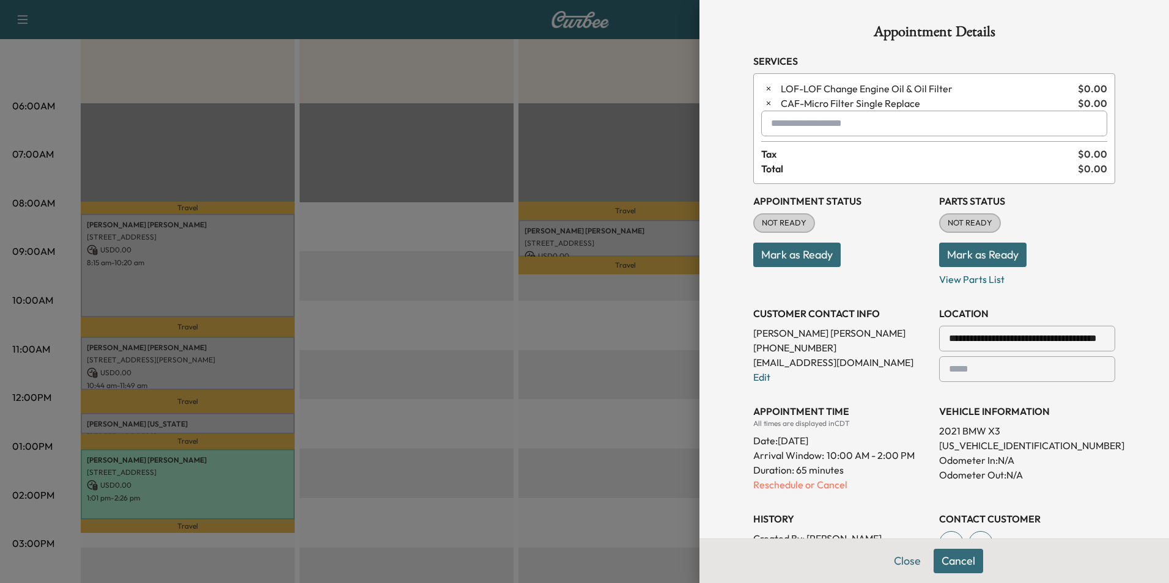
click at [844, 127] on input "text" at bounding box center [934, 124] width 346 height 26
click at [823, 152] on p "SPRINTER - Sprinter" at bounding box center [891, 155] width 267 height 17
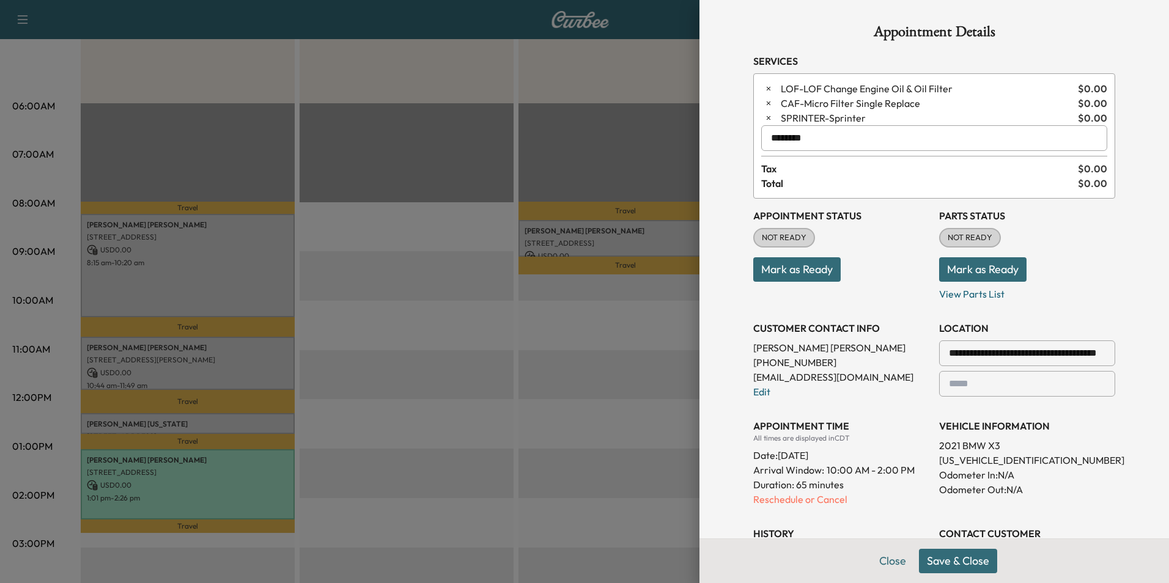
type input "********"
click at [946, 565] on button "Save & Close" at bounding box center [958, 561] width 78 height 24
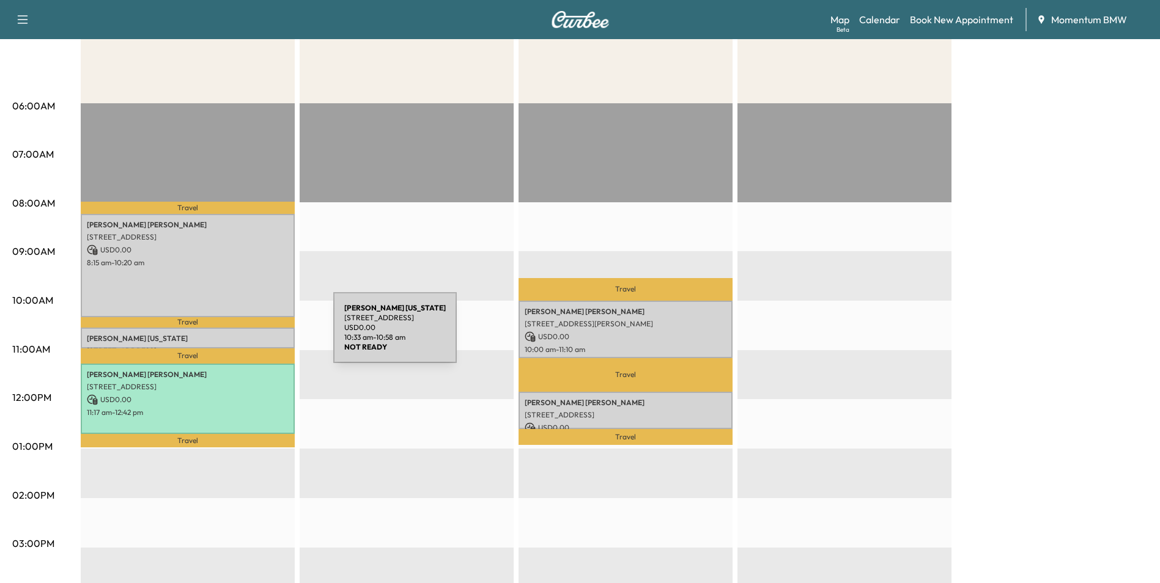
click at [242, 335] on p "[PERSON_NAME][US_STATE]" at bounding box center [188, 339] width 202 height 10
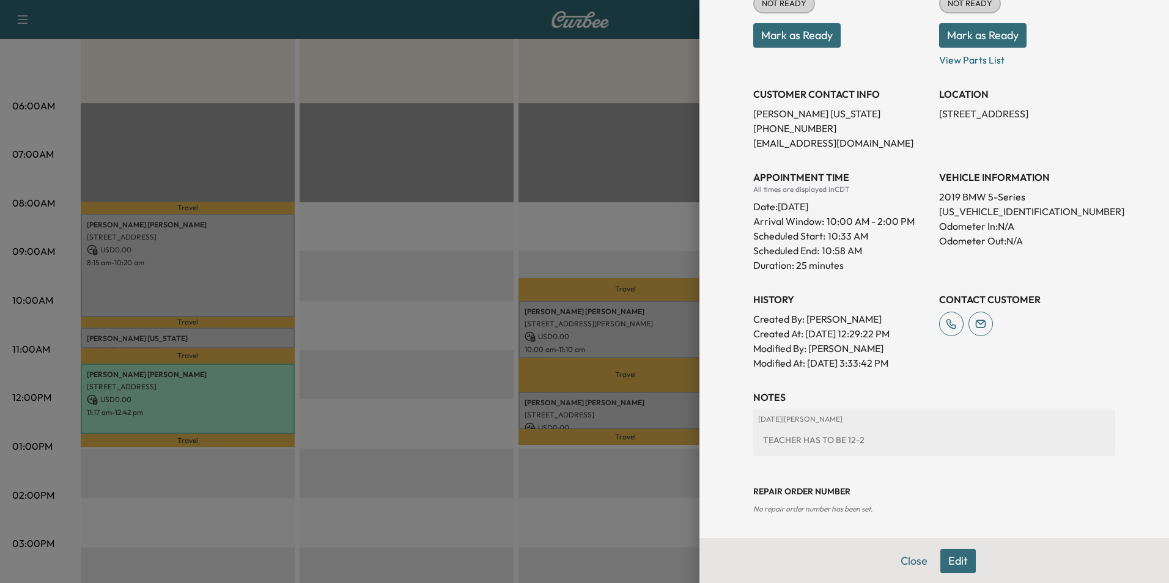
scroll to position [180, 0]
click at [954, 561] on button "Edit" at bounding box center [958, 561] width 35 height 24
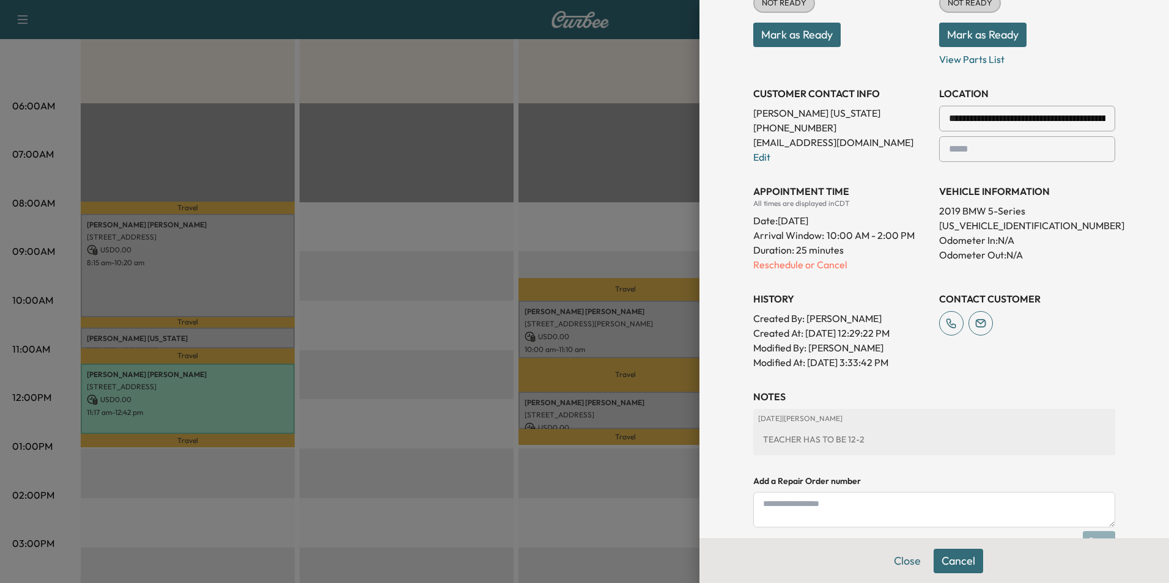
scroll to position [0, 0]
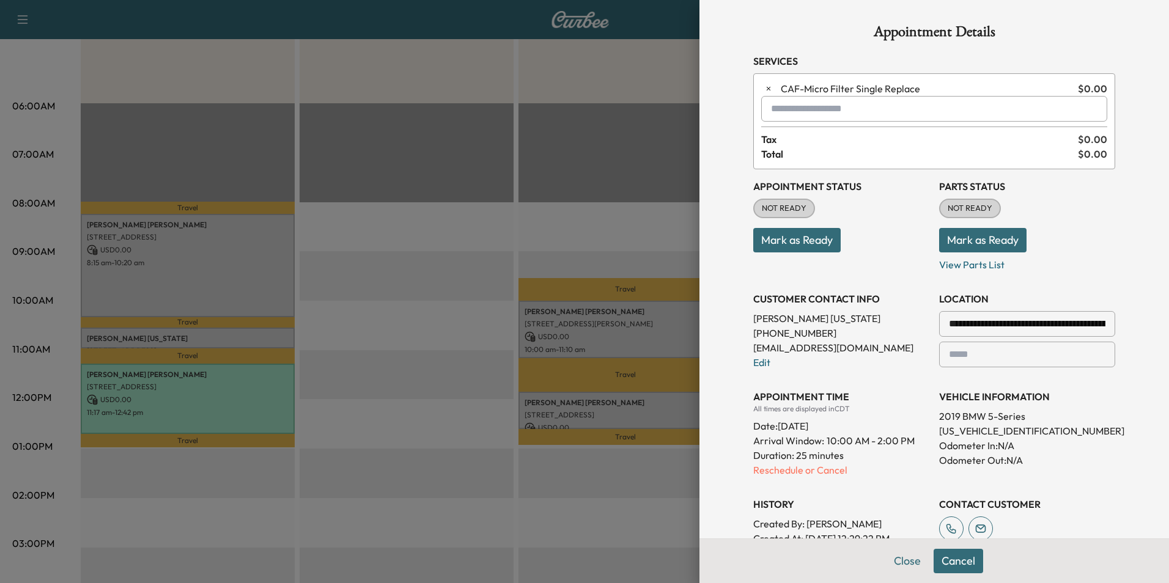
click at [806, 114] on input "text" at bounding box center [934, 109] width 346 height 26
click at [810, 141] on p "SPRINTER - Sprinter" at bounding box center [891, 140] width 267 height 17
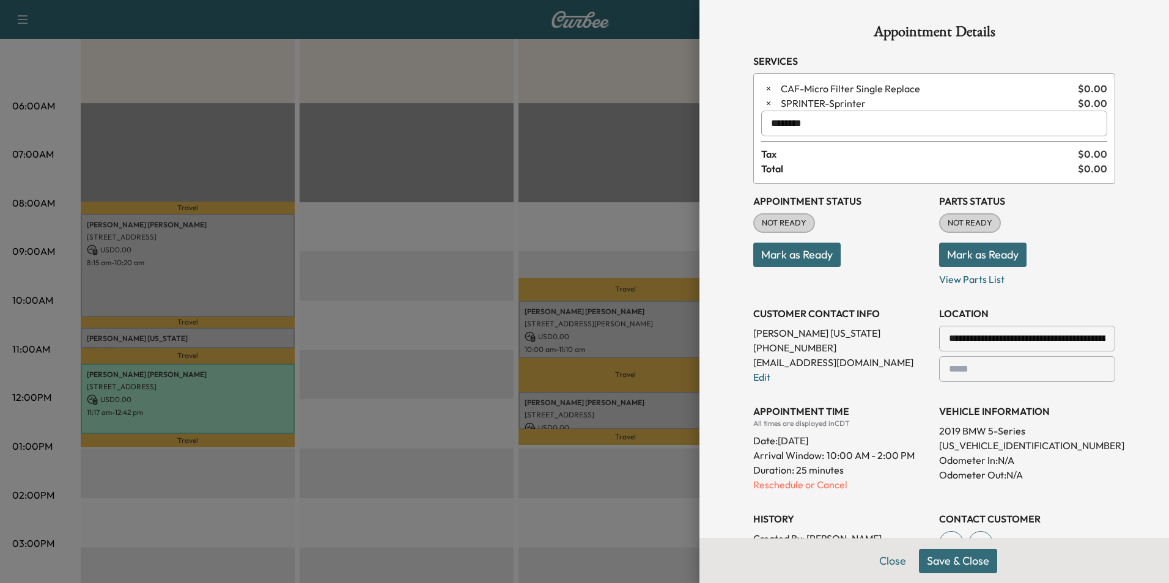
type input "********"
click at [941, 562] on button "Save & Close" at bounding box center [958, 561] width 78 height 24
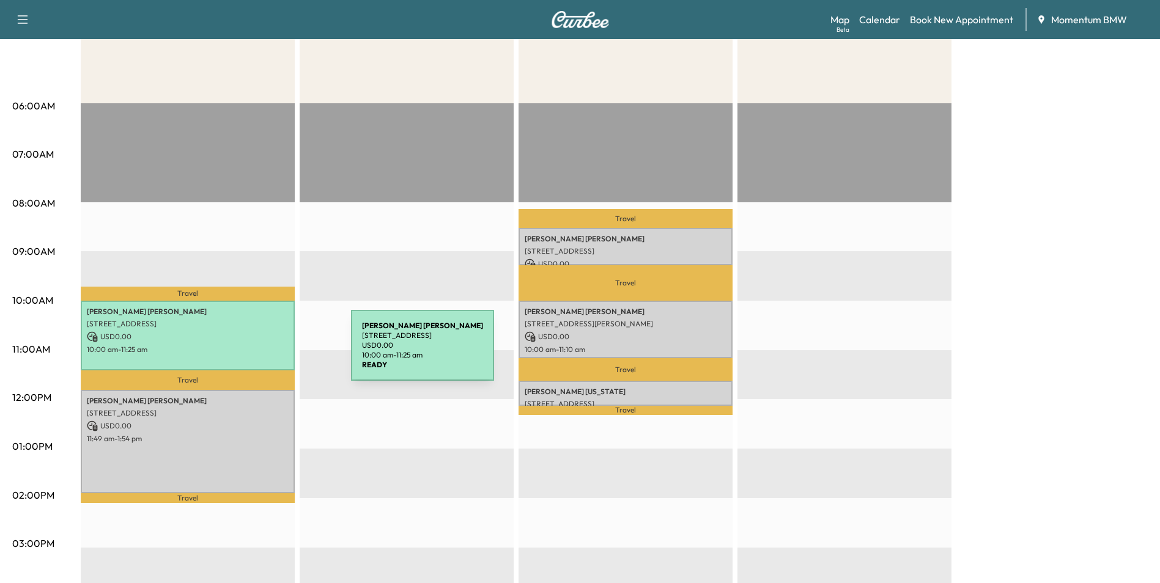
click at [259, 353] on div "[PERSON_NAME] [STREET_ADDRESS] USD 0.00 10:00 am - 11:25 am" at bounding box center [188, 336] width 214 height 70
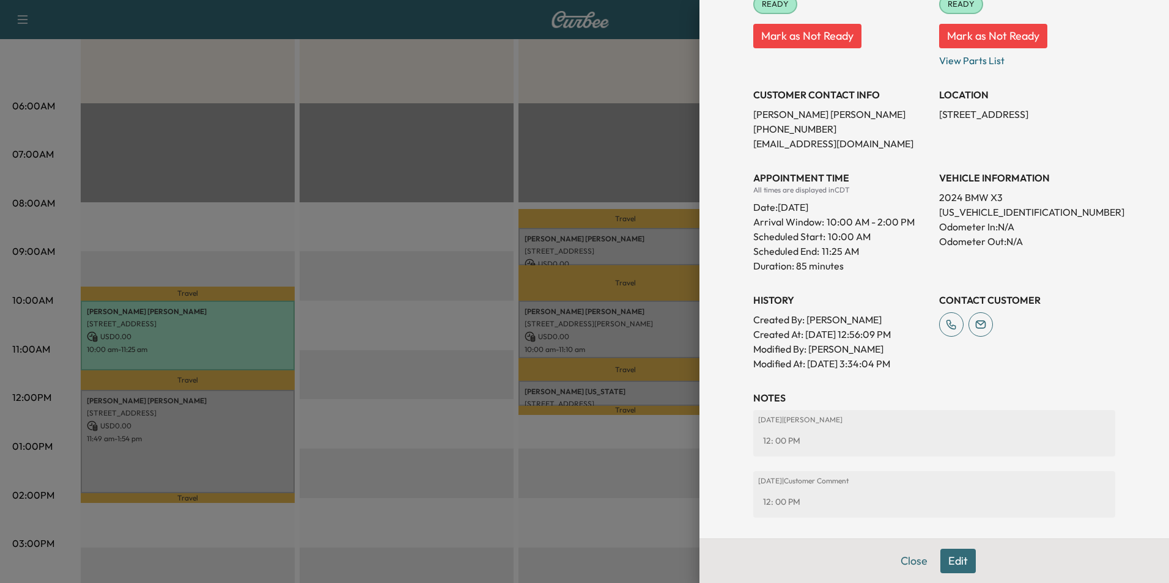
scroll to position [256, 0]
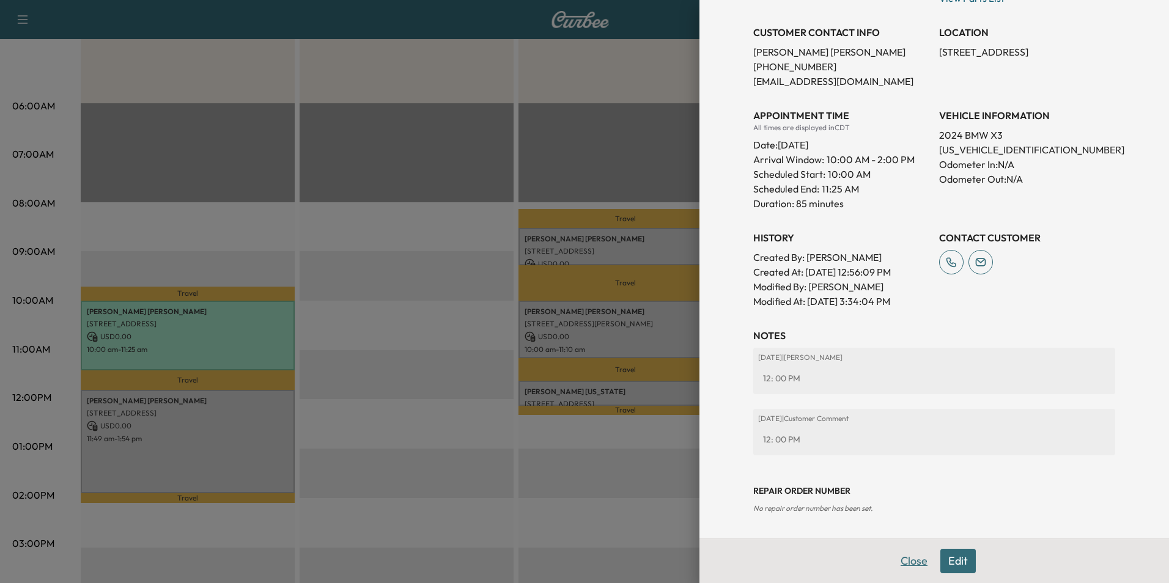
click at [901, 559] on button "Close" at bounding box center [914, 561] width 43 height 24
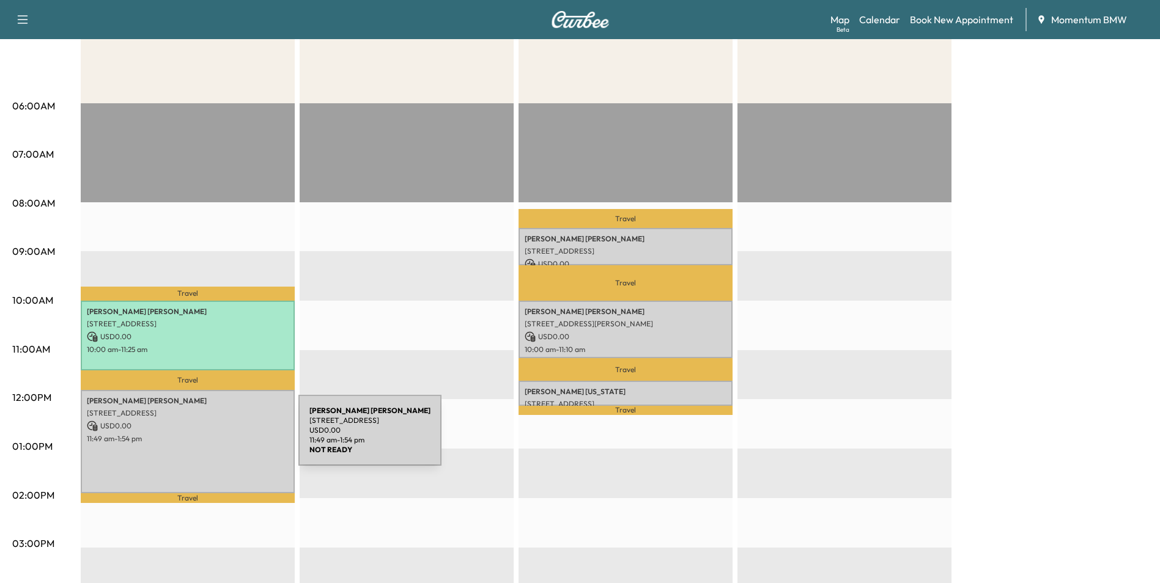
click at [207, 438] on p "11:49 am - 1:54 pm" at bounding box center [188, 439] width 202 height 10
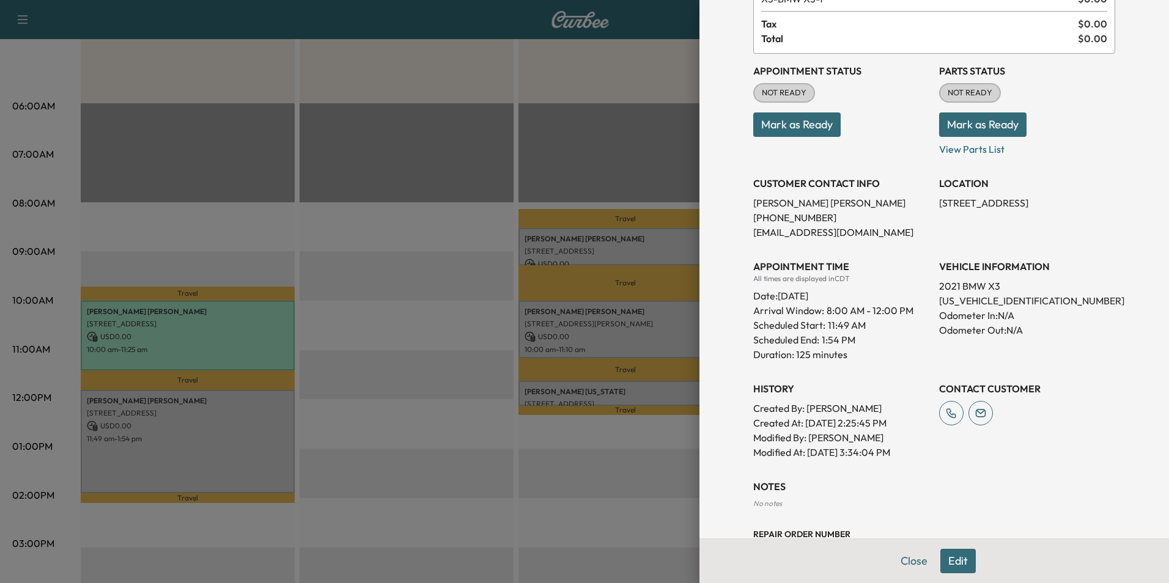
scroll to position [163, 0]
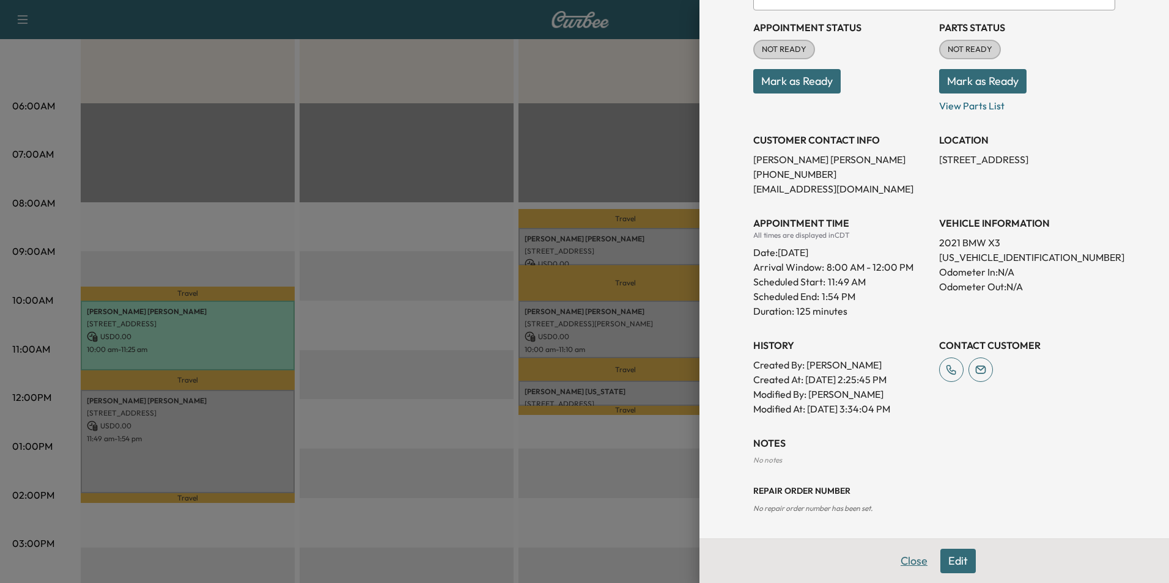
click at [906, 561] on button "Close" at bounding box center [914, 561] width 43 height 24
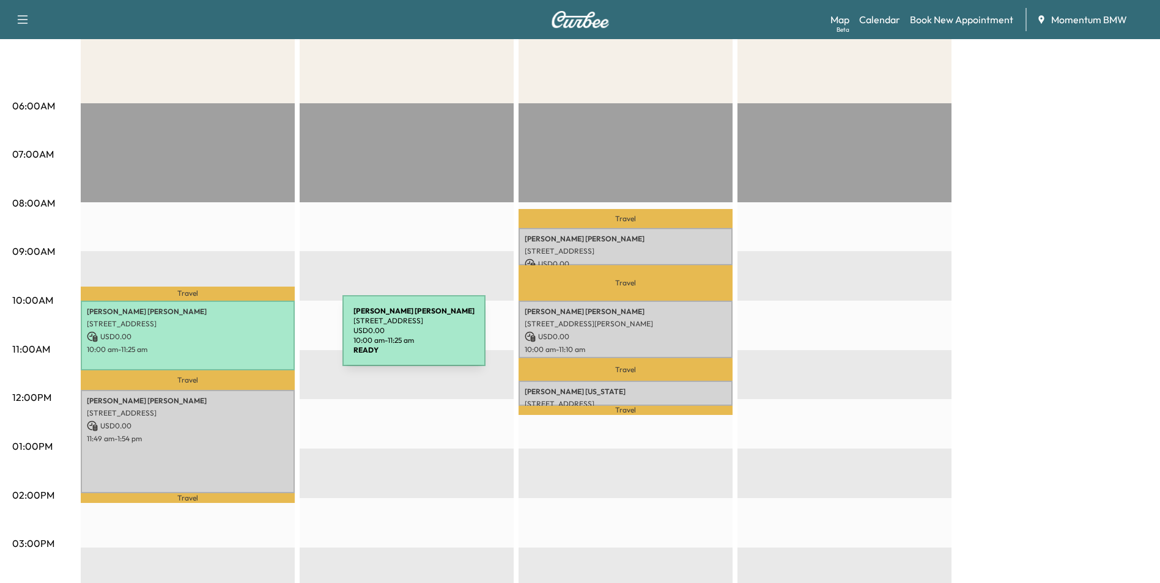
click at [251, 338] on p "USD 0.00" at bounding box center [188, 336] width 202 height 11
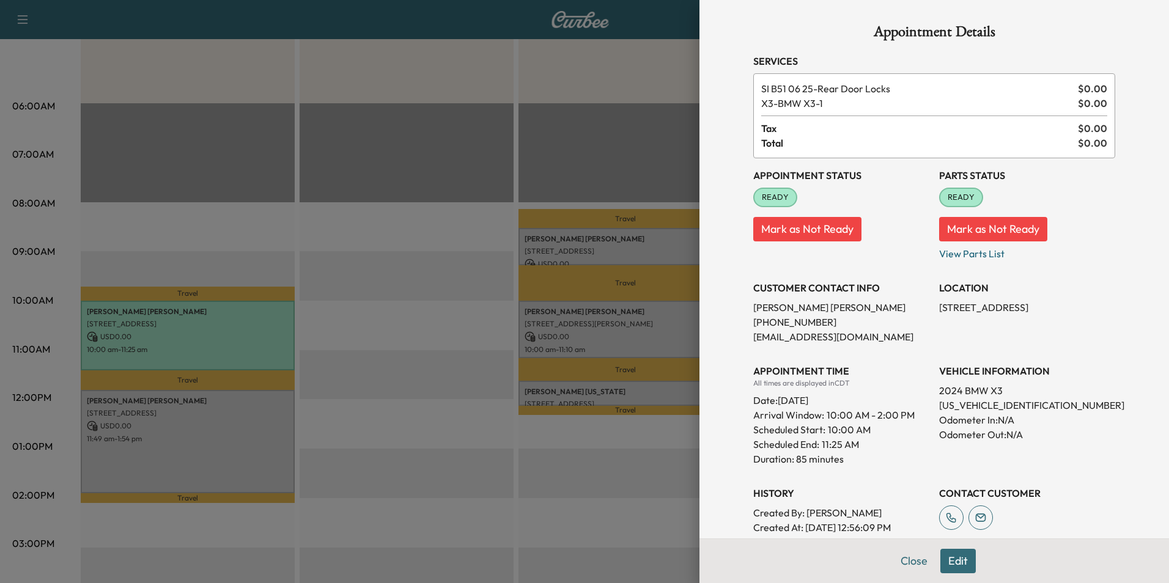
click at [270, 445] on div at bounding box center [584, 291] width 1169 height 583
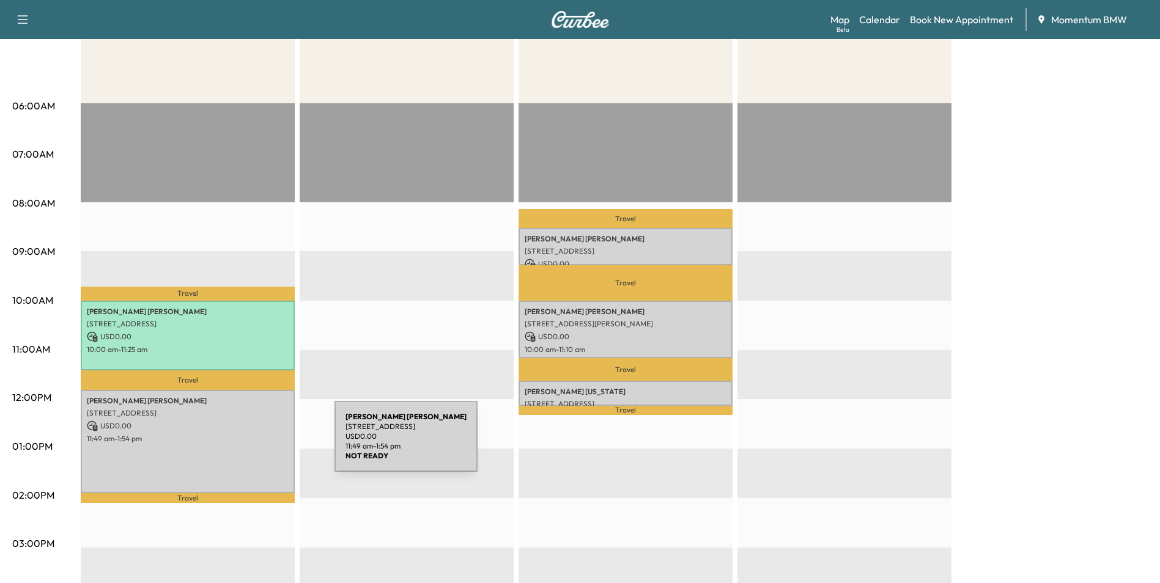
click at [243, 445] on div "[PERSON_NAME] [STREET_ADDRESS] USD 0.00 11:49 am - 1:54 pm" at bounding box center [188, 441] width 214 height 103
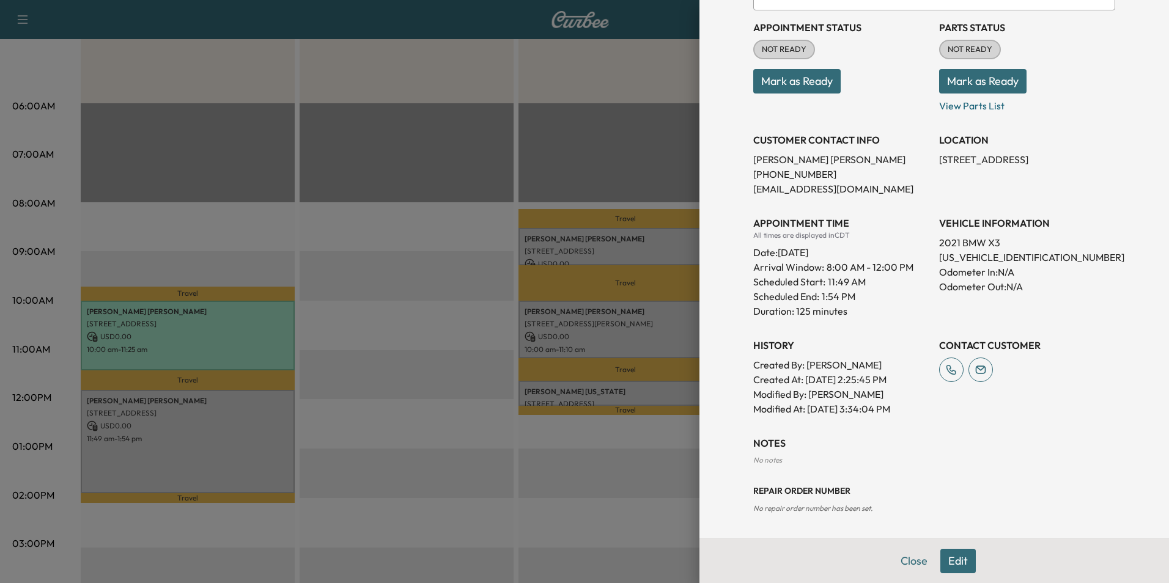
click at [948, 563] on button "Edit" at bounding box center [958, 561] width 35 height 24
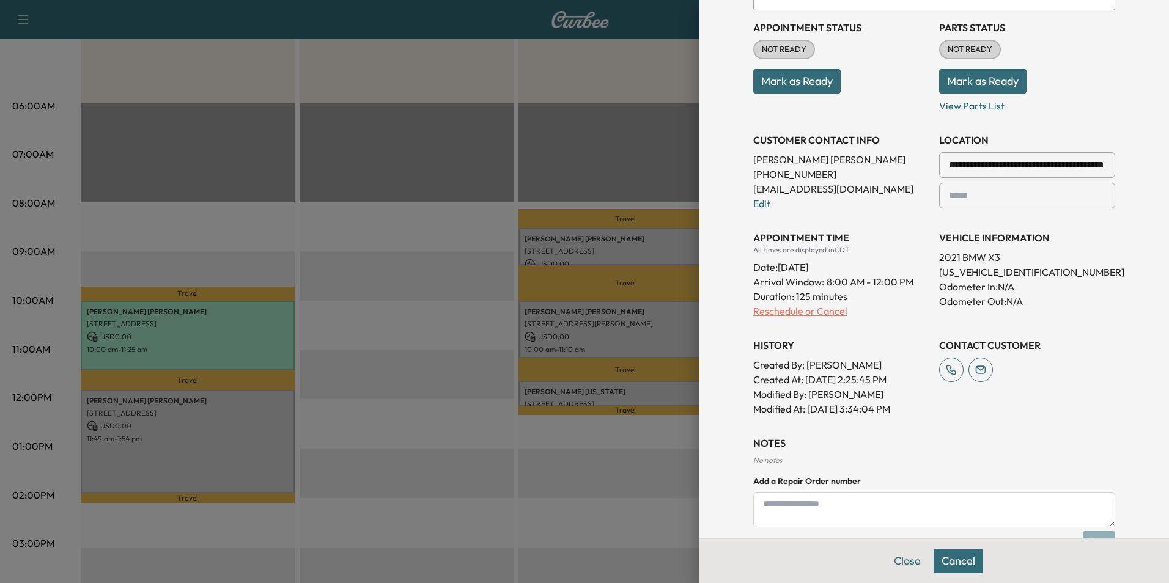
click at [813, 309] on p "Reschedule or Cancel" at bounding box center [841, 311] width 176 height 15
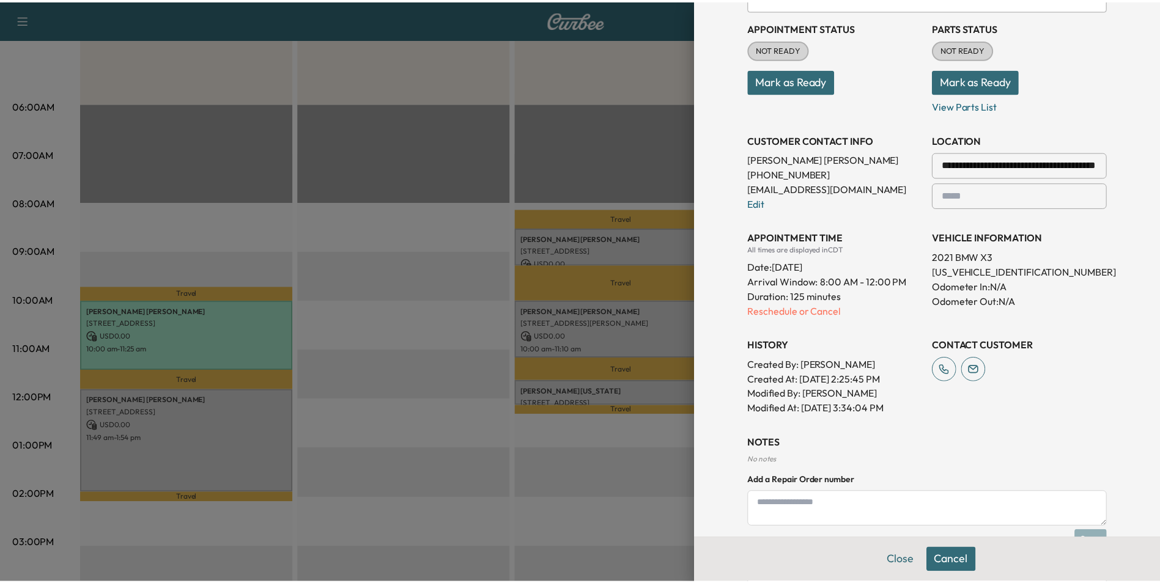
scroll to position [0, 0]
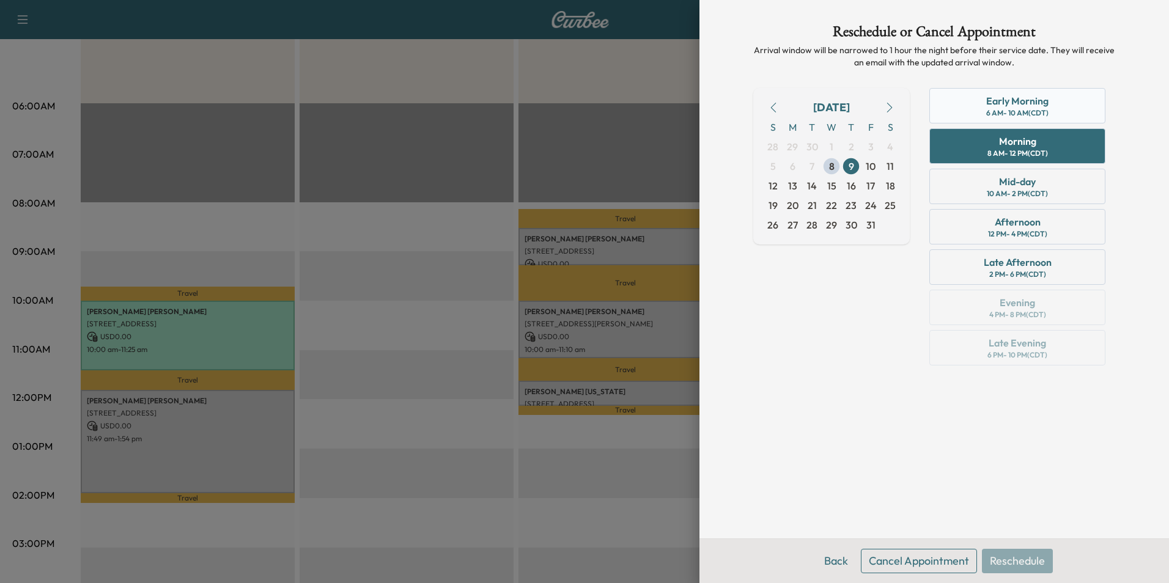
click at [1036, 111] on div "6 AM - 10 AM (CDT)" at bounding box center [1017, 113] width 62 height 10
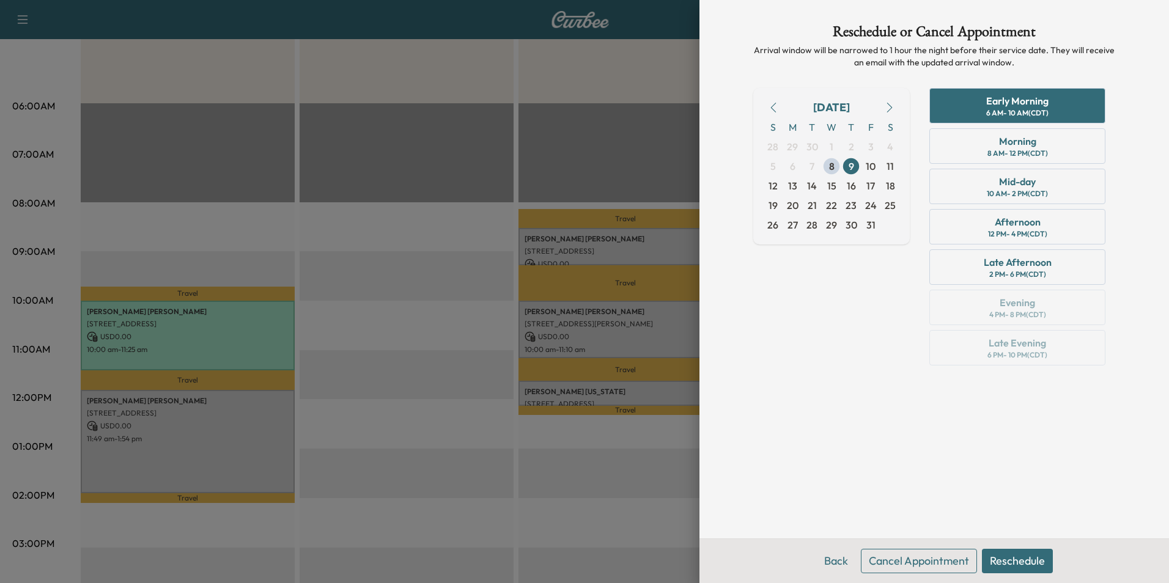
click at [1034, 562] on button "Reschedule" at bounding box center [1017, 561] width 71 height 24
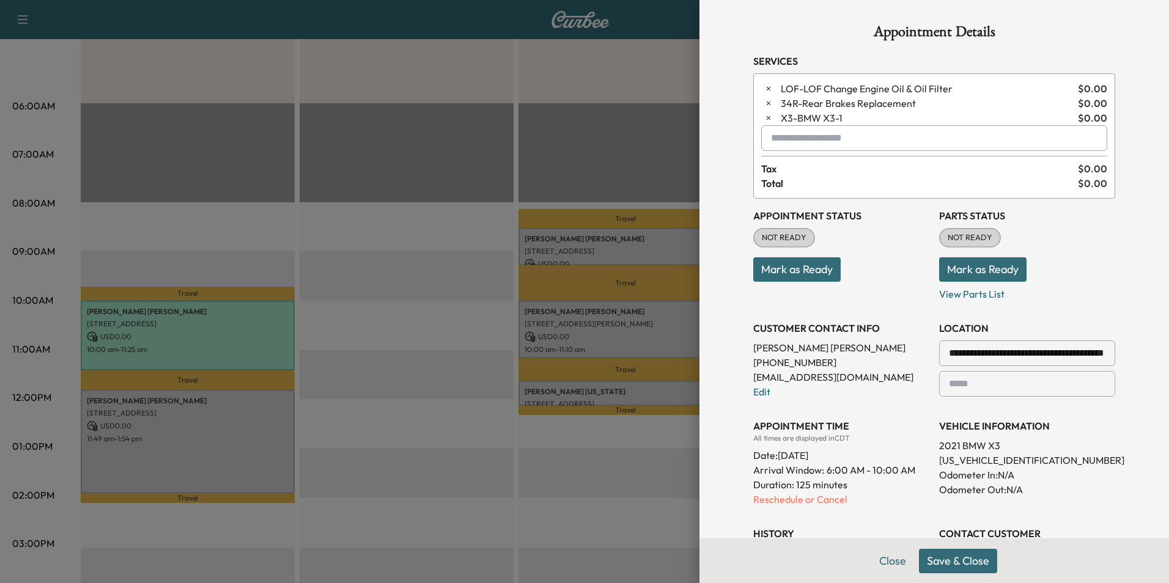
click at [936, 557] on button "Save & Close" at bounding box center [958, 561] width 78 height 24
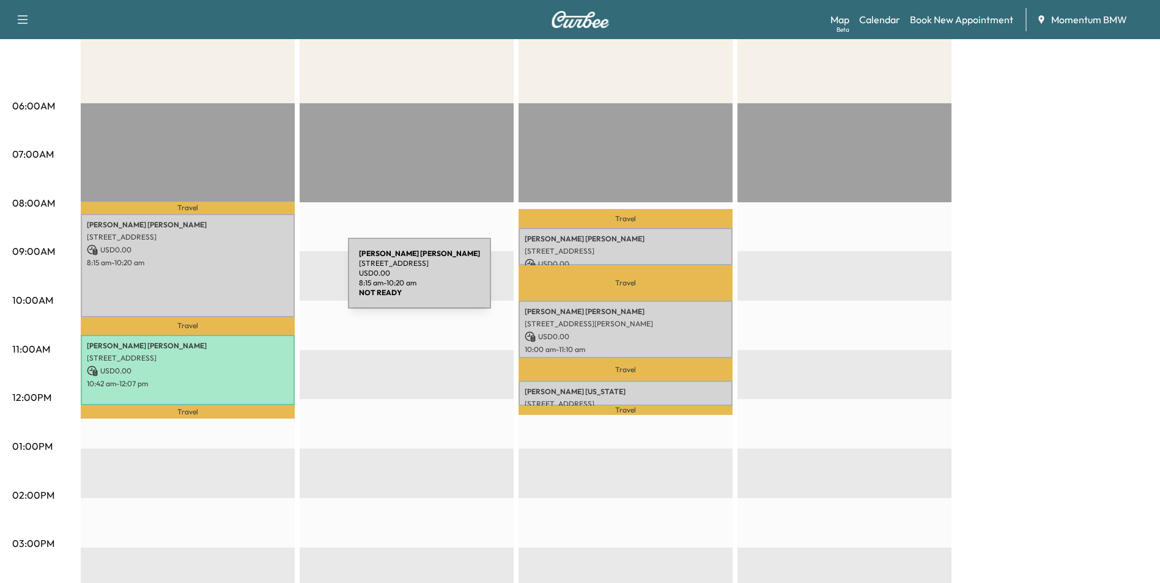
click at [256, 281] on div "[PERSON_NAME] [STREET_ADDRESS] USD 0.00 8:15 am - 10:20 am" at bounding box center [188, 265] width 214 height 103
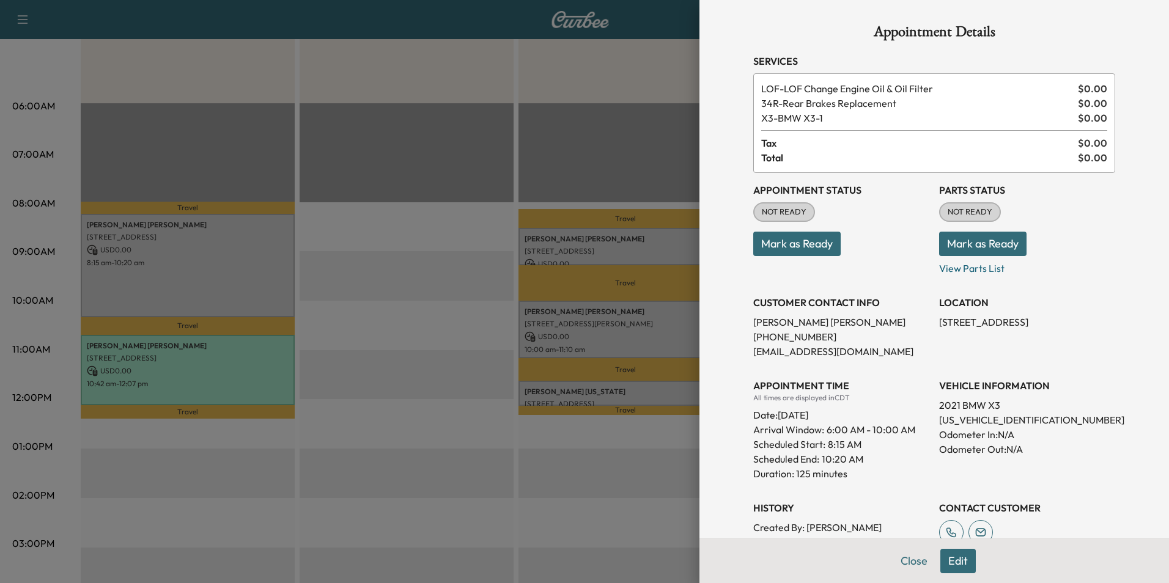
click at [805, 248] on button "Mark as Ready" at bounding box center [796, 244] width 87 height 24
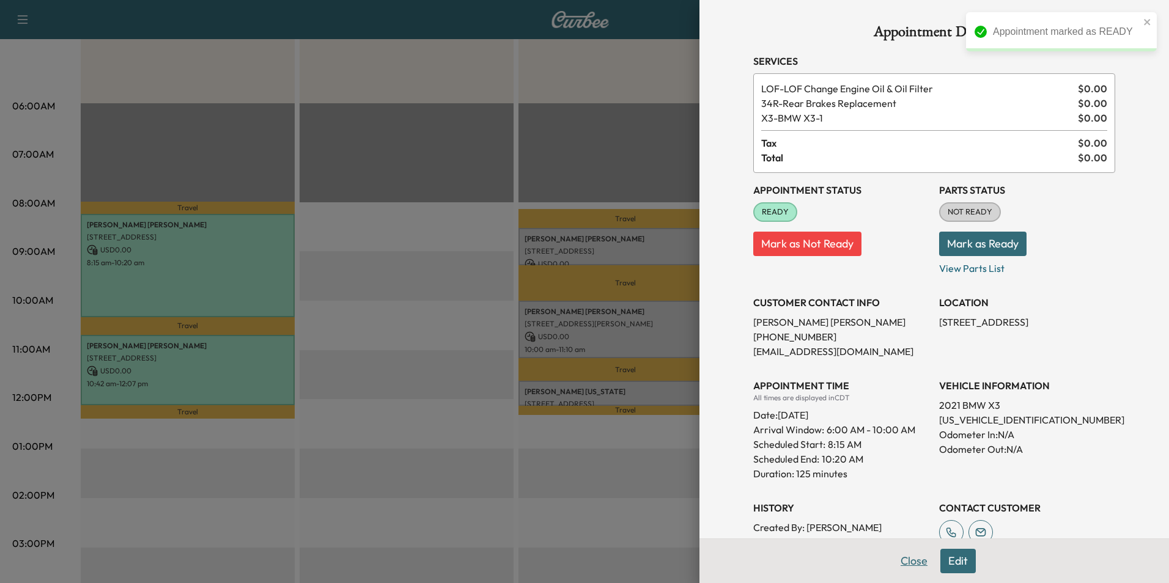
click at [909, 560] on button "Close" at bounding box center [914, 561] width 43 height 24
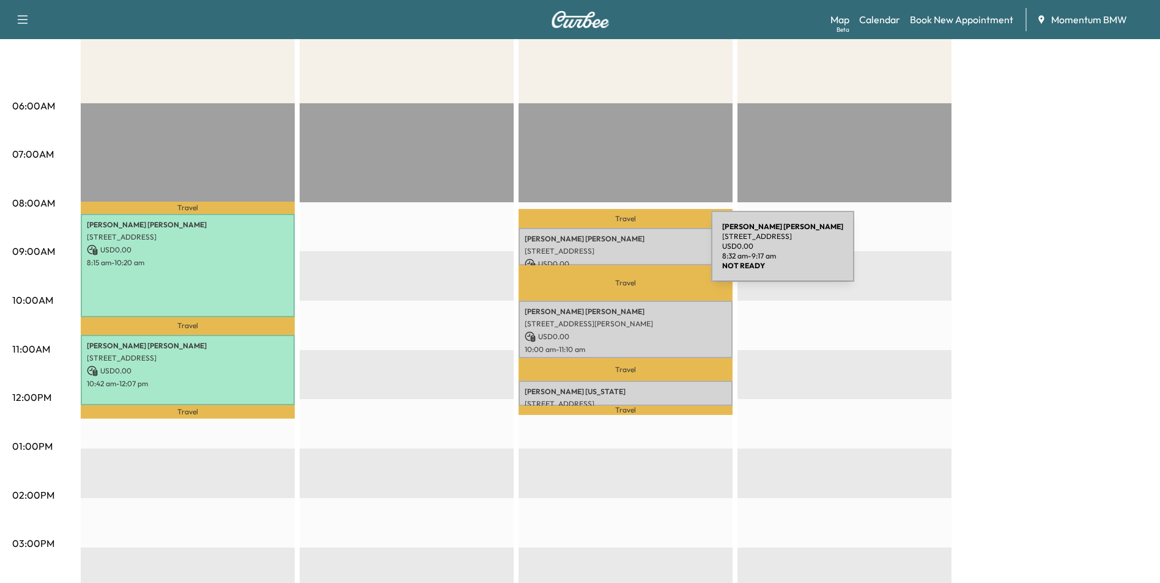
click at [619, 254] on p "[STREET_ADDRESS]" at bounding box center [626, 251] width 202 height 10
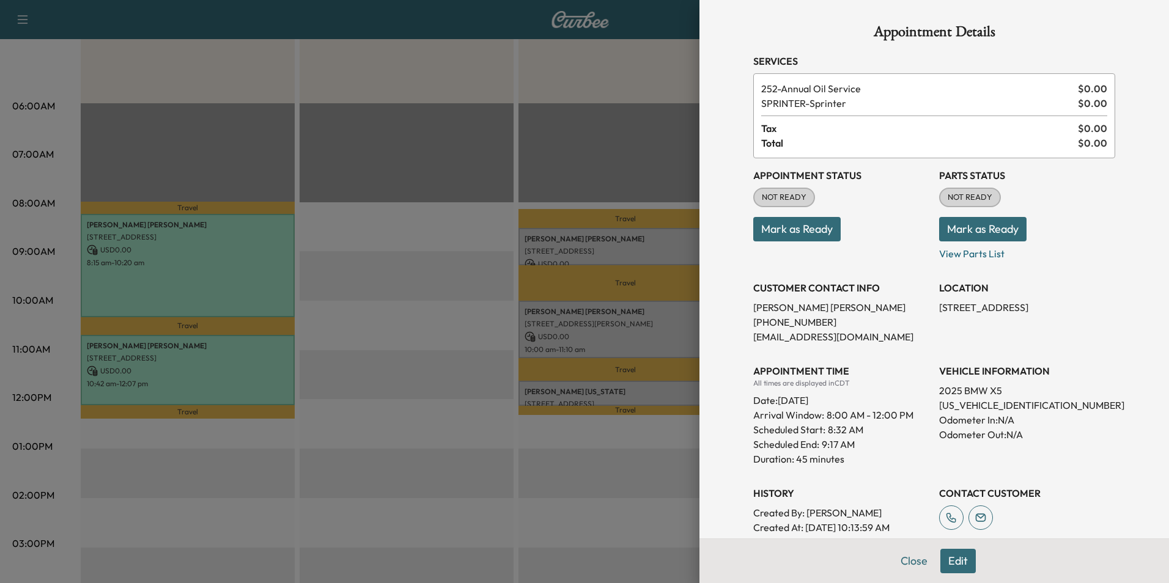
click at [798, 231] on button "Mark as Ready" at bounding box center [796, 229] width 87 height 24
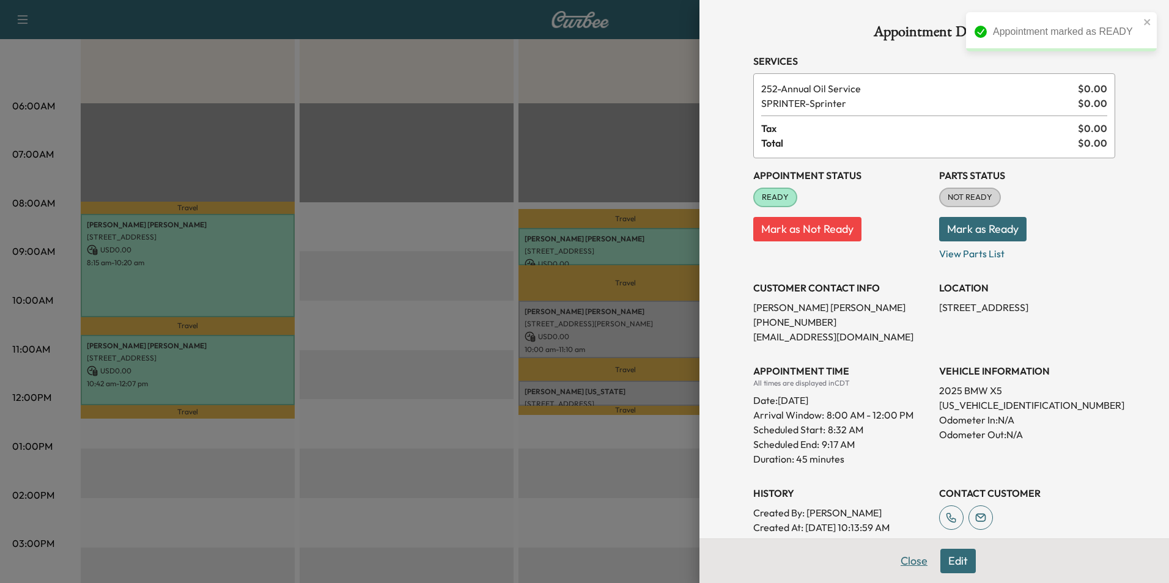
click at [907, 566] on button "Close" at bounding box center [914, 561] width 43 height 24
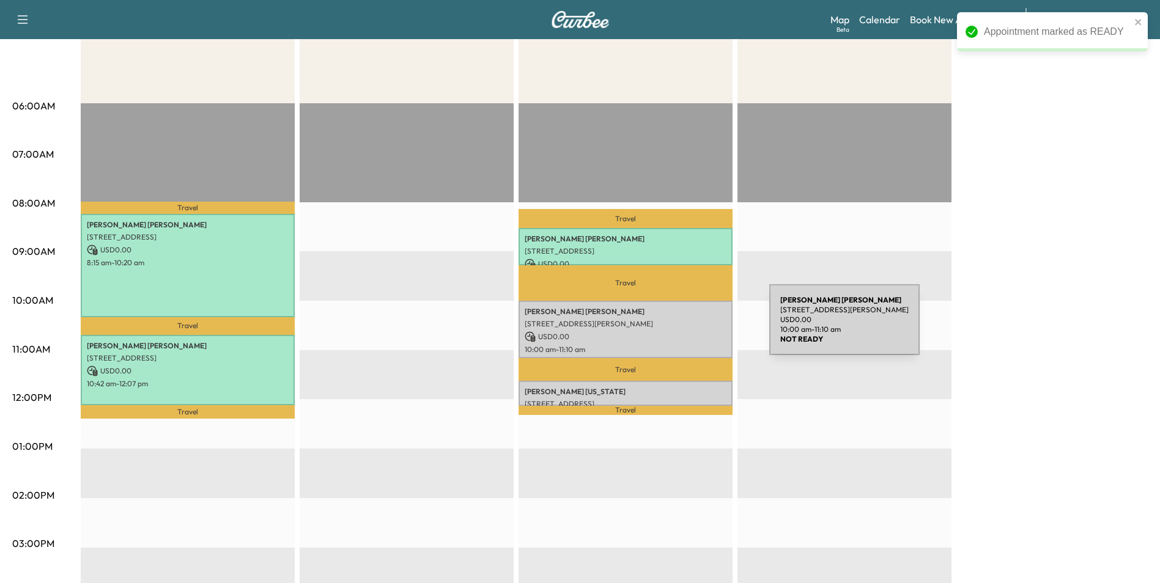
click at [678, 327] on div "[PERSON_NAME] [STREET_ADDRESS][PERSON_NAME] USD 0.00 10:00 am - 11:10 am" at bounding box center [626, 329] width 214 height 57
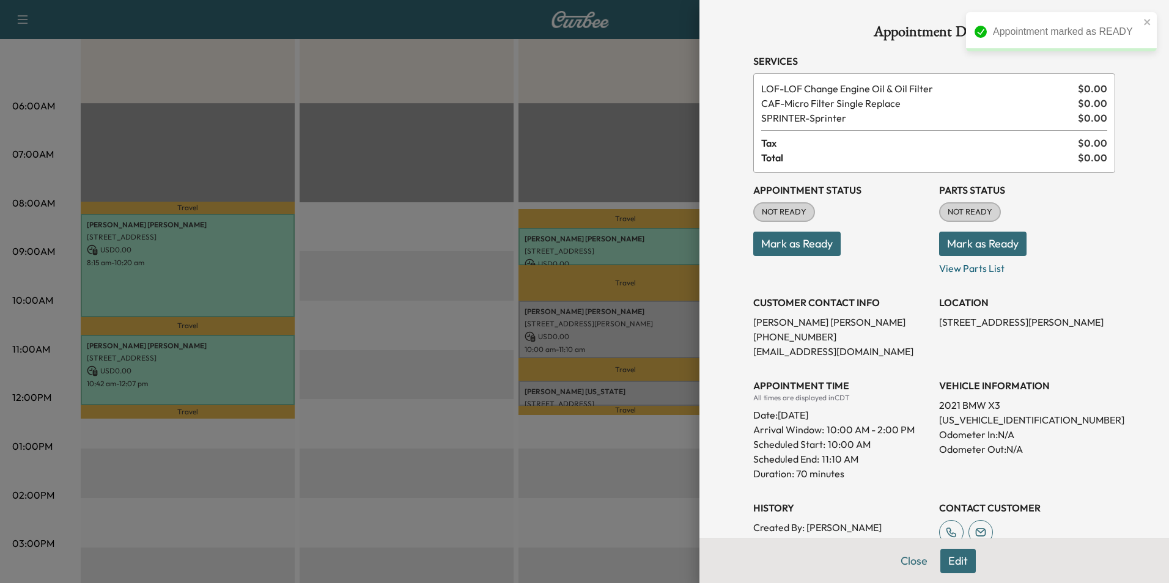
click at [803, 248] on button "Mark as Ready" at bounding box center [796, 244] width 87 height 24
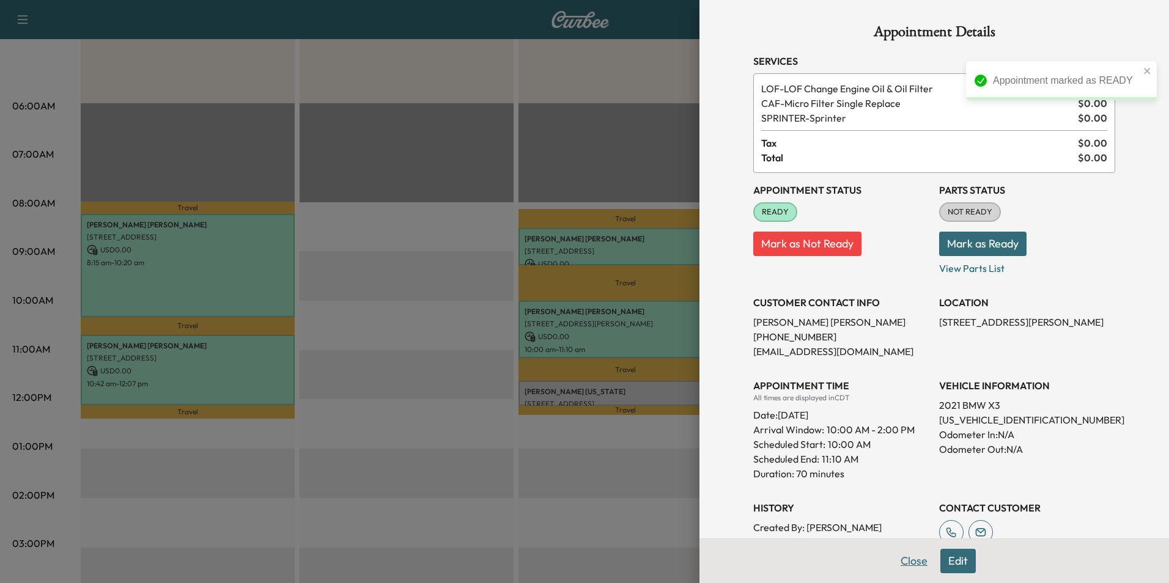
click at [907, 557] on button "Close" at bounding box center [914, 561] width 43 height 24
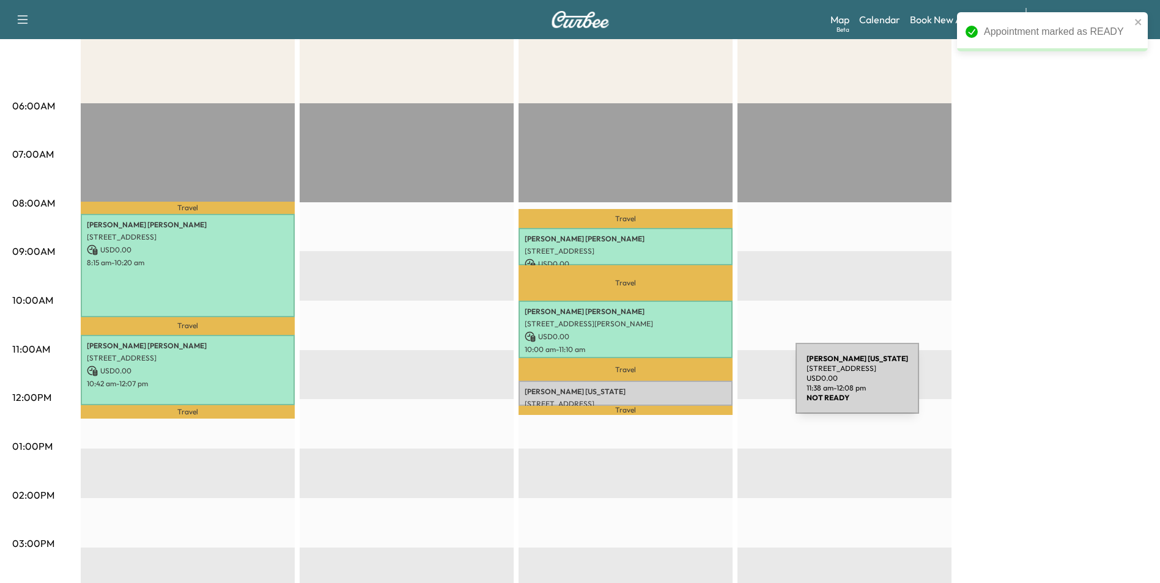
click at [704, 387] on p "[PERSON_NAME][US_STATE]" at bounding box center [626, 392] width 202 height 10
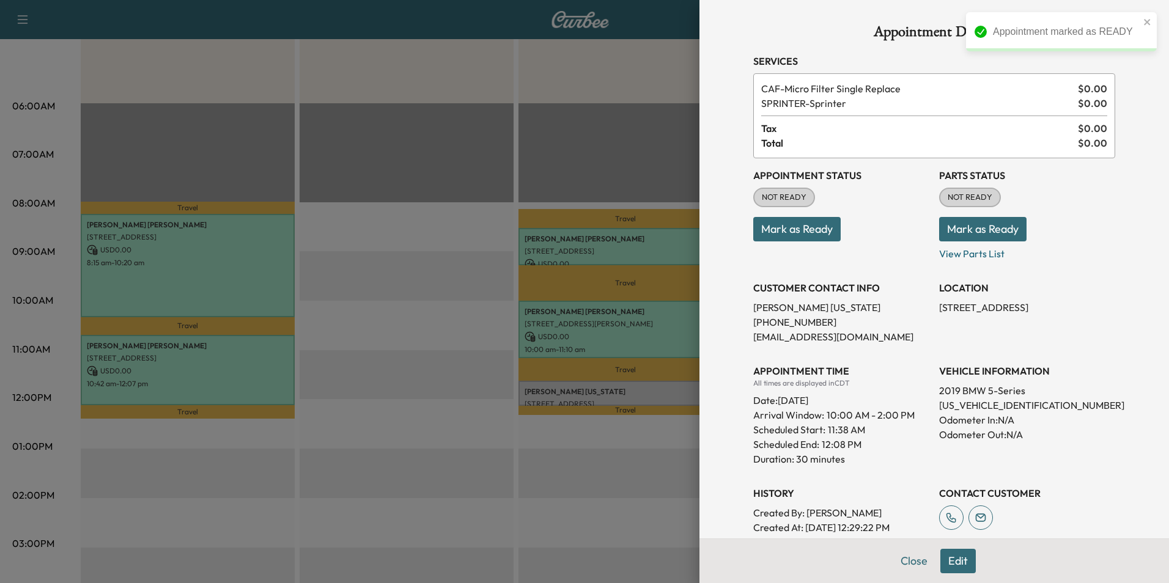
click at [813, 234] on button "Mark as Ready" at bounding box center [796, 229] width 87 height 24
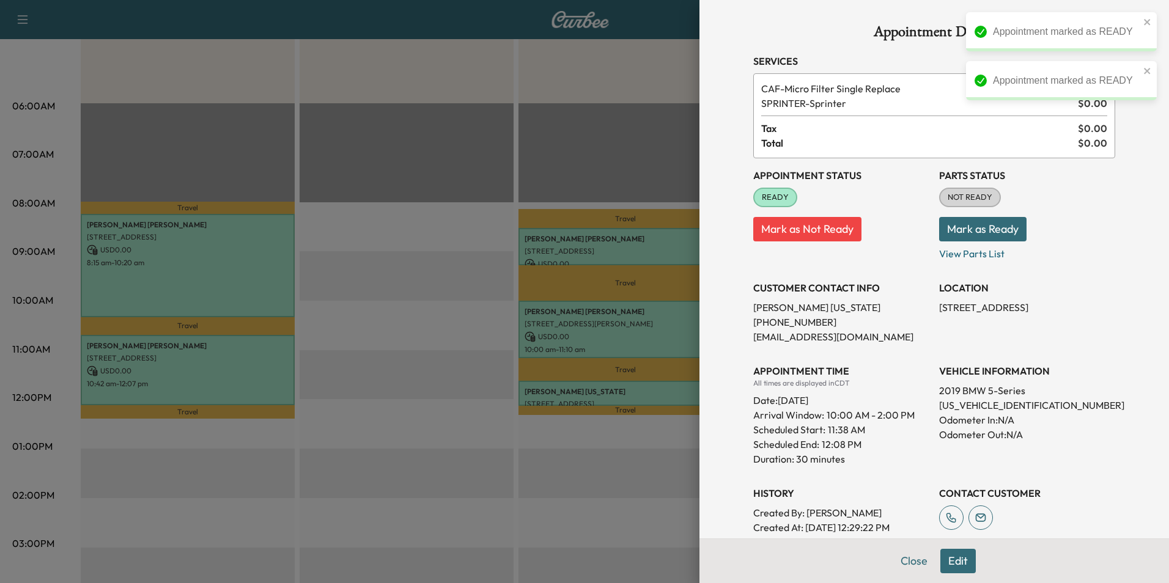
click at [911, 557] on button "Close" at bounding box center [914, 561] width 43 height 24
